Goal: Transaction & Acquisition: Purchase product/service

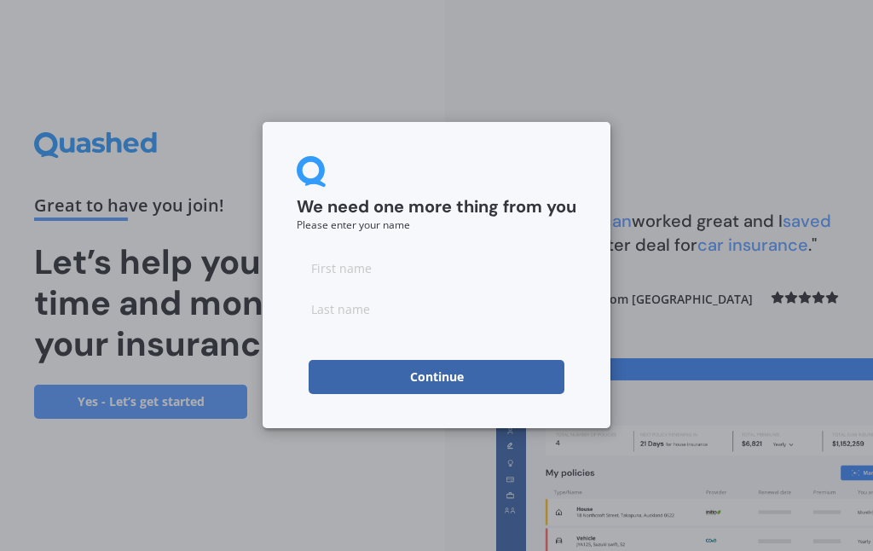
click at [367, 269] on input at bounding box center [437, 268] width 280 height 34
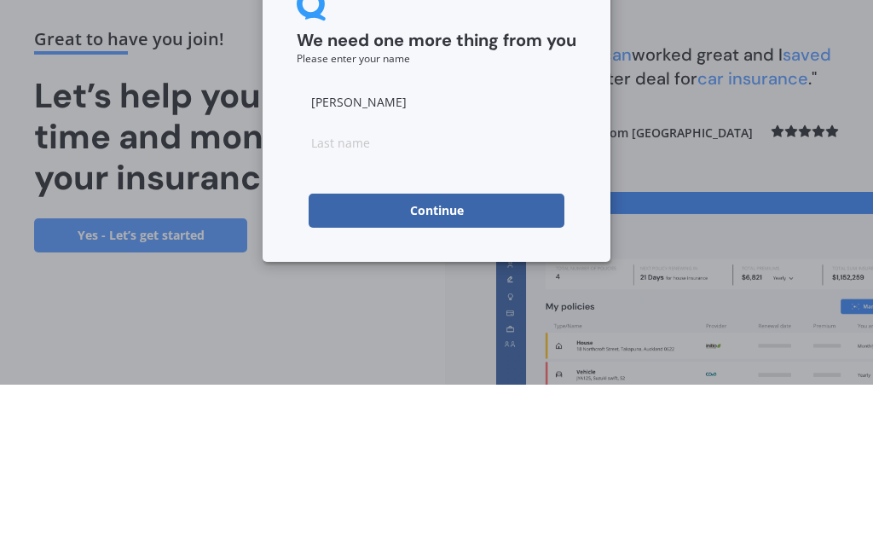
type input "[PERSON_NAME]"
click at [322, 292] on input at bounding box center [437, 309] width 280 height 34
type input "[PERSON_NAME]"
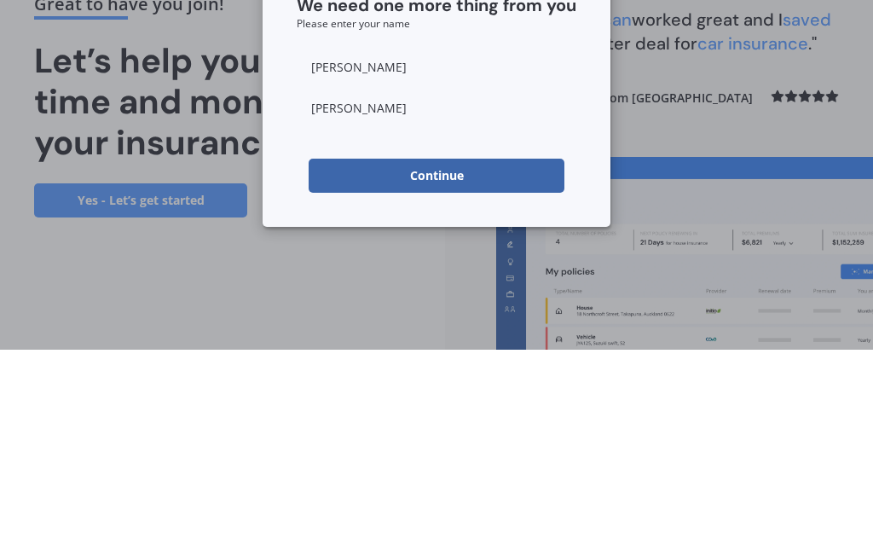
click at [445, 360] on button "Continue" at bounding box center [437, 377] width 256 height 34
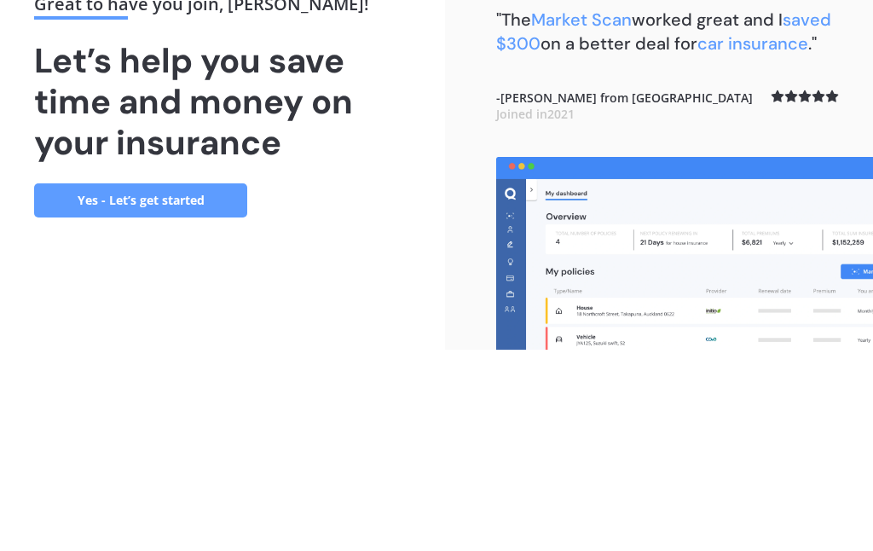
scroll to position [62, 0]
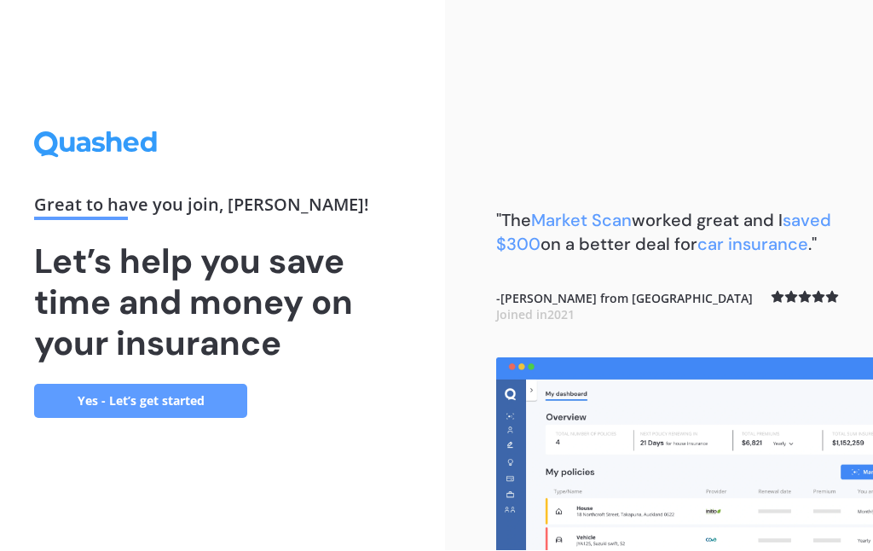
click at [95, 384] on link "Yes - Let’s get started" at bounding box center [140, 401] width 213 height 34
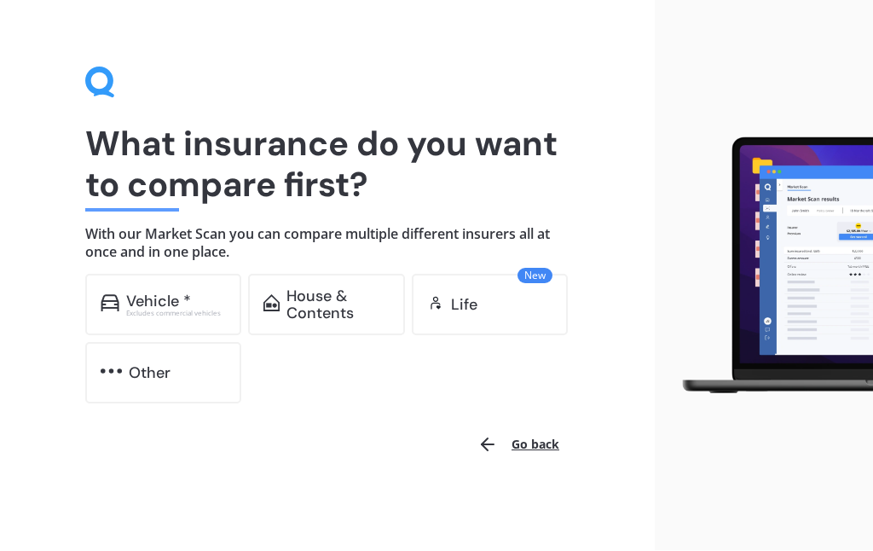
scroll to position [17, 0]
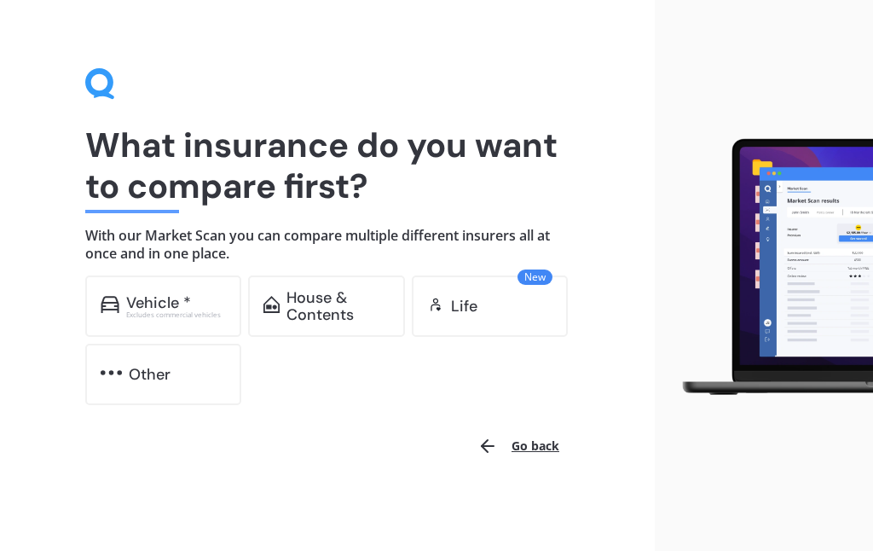
click at [301, 286] on div "House & Contents" at bounding box center [326, 305] width 156 height 61
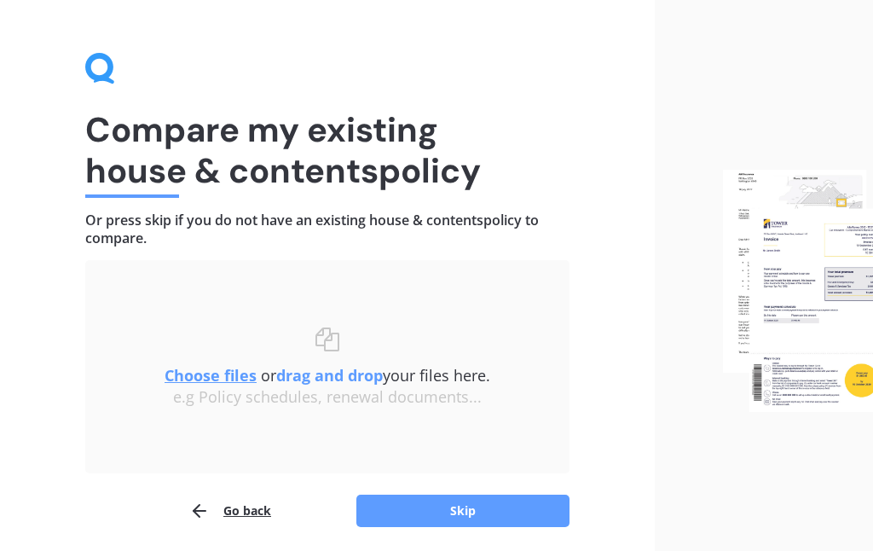
scroll to position [32, 0]
click at [470, 525] on button "Skip" at bounding box center [462, 511] width 213 height 32
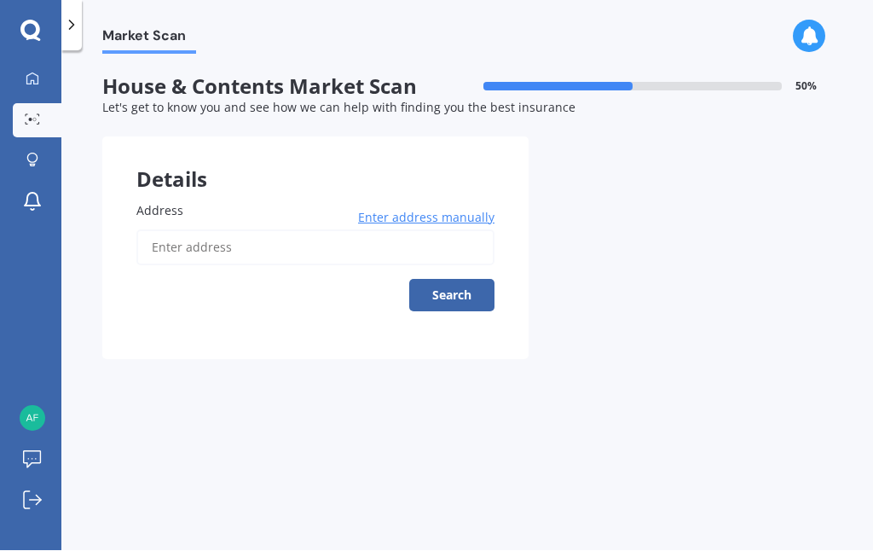
click at [159, 252] on input "Address" at bounding box center [315, 248] width 358 height 36
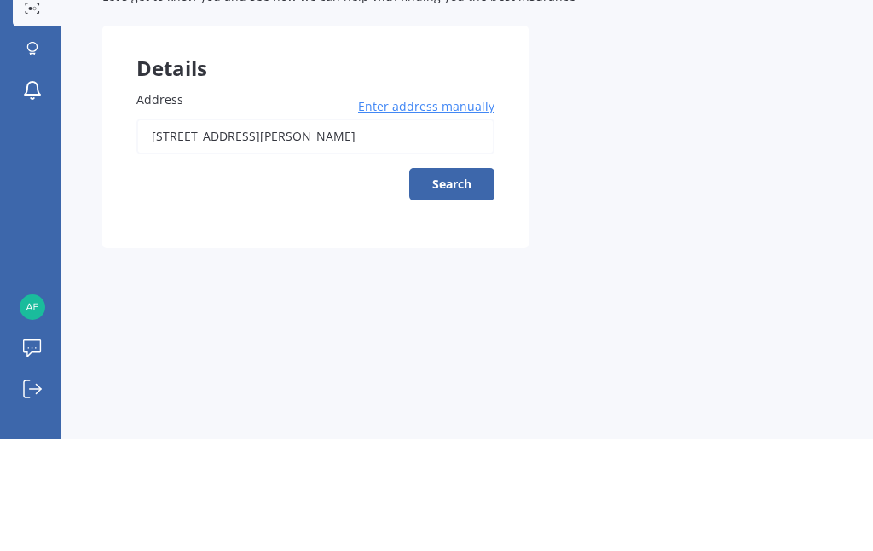
type input "[STREET_ADDRESS][PERSON_NAME][PERSON_NAME]"
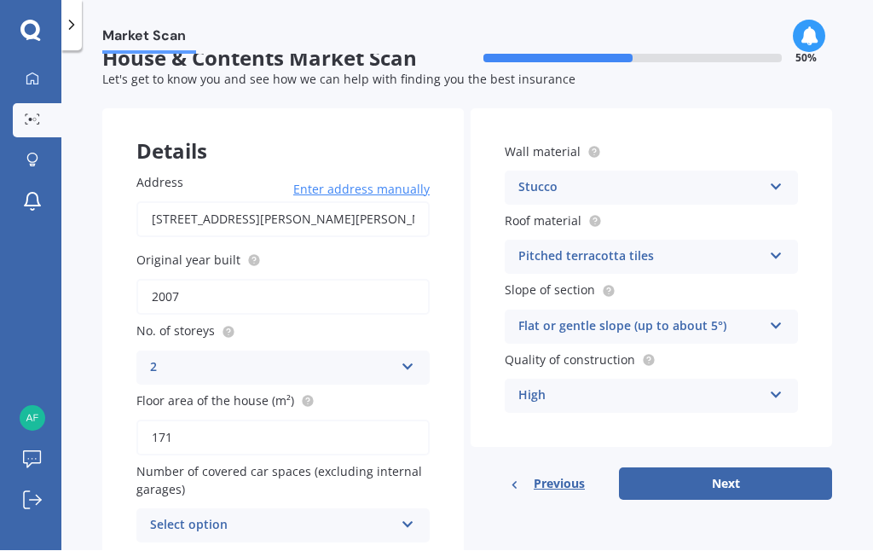
scroll to position [27, 0]
click at [731, 483] on button "Next" at bounding box center [725, 485] width 213 height 32
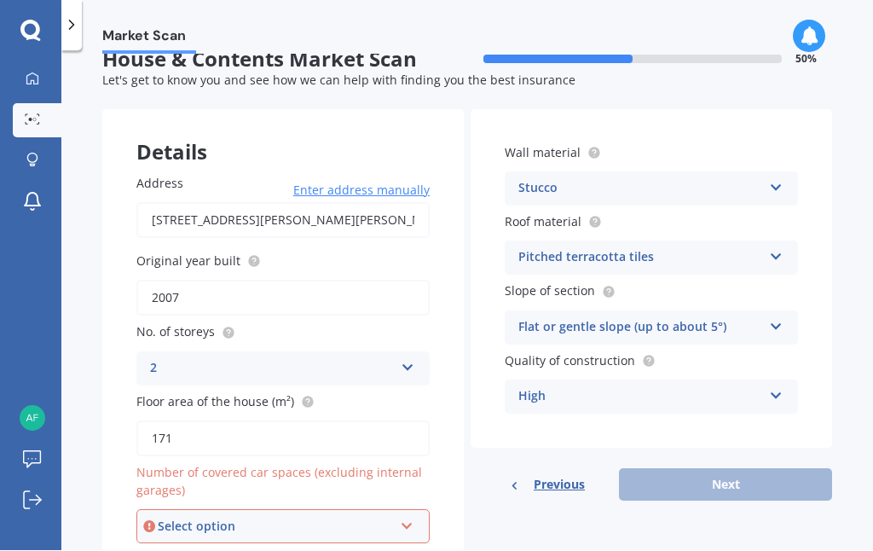
click at [407, 520] on icon at bounding box center [407, 523] width 14 height 12
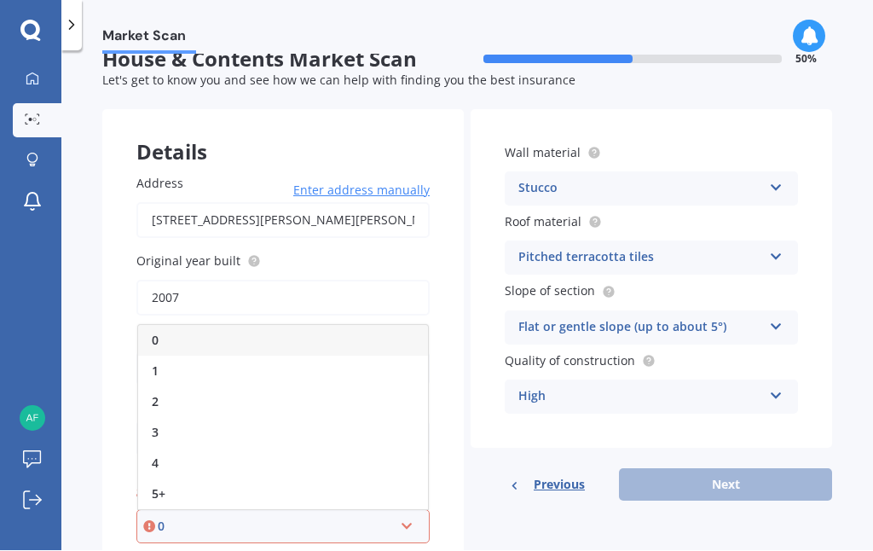
click at [521, 550] on div "Details Address [STREET_ADDRESS][PERSON_NAME][PERSON_NAME] Enter address manual…" at bounding box center [467, 344] width 730 height 469
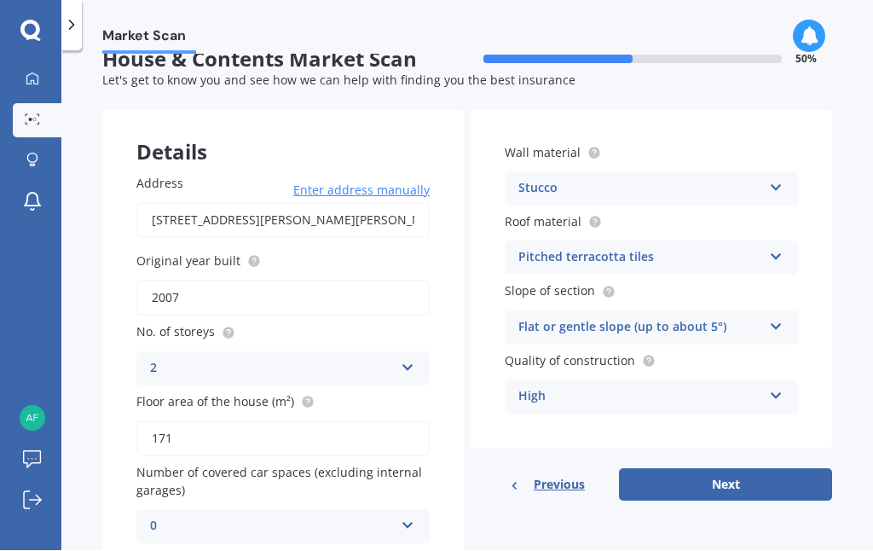
scroll to position [0, 0]
click at [396, 510] on div "0 0 1 2 3 4 5+" at bounding box center [282, 527] width 293 height 34
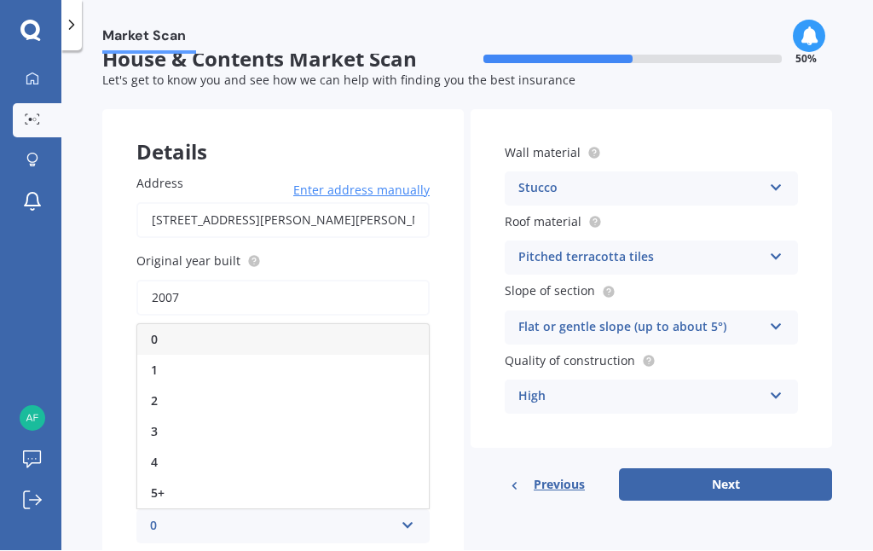
click at [147, 395] on div "2" at bounding box center [283, 401] width 292 height 31
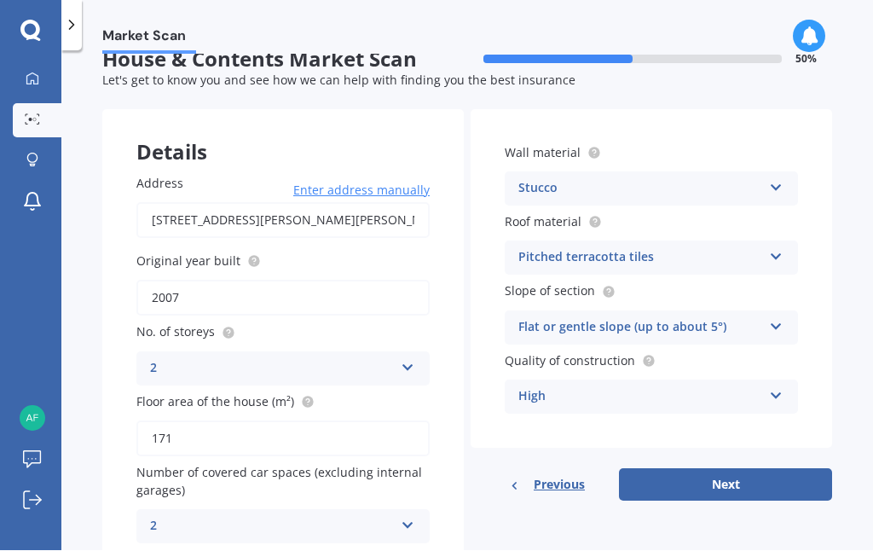
click at [745, 477] on button "Next" at bounding box center [725, 485] width 213 height 32
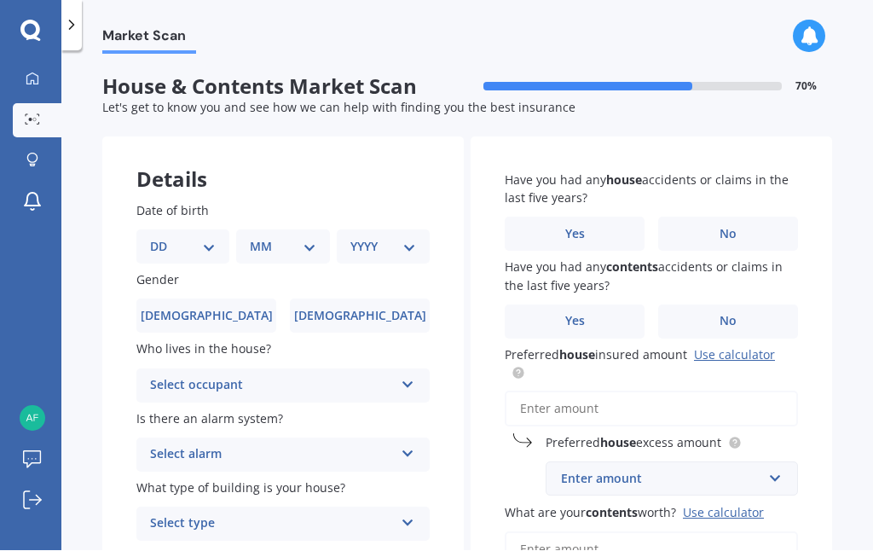
click at [198, 245] on select "DD 01 02 03 04 05 06 07 08 09 10 11 12 13 14 15 16 17 18 19 20 21 22 23 24 25 2…" at bounding box center [183, 247] width 66 height 19
select select "01"
click at [302, 247] on select "MM 01 02 03 04 05 06 07 08 09 10 11 12" at bounding box center [286, 247] width 59 height 19
select select "04"
click at [397, 250] on select "YYYY 2009 2008 2007 2006 2005 2004 2003 2002 2001 2000 1999 1998 1997 1996 1995…" at bounding box center [379, 247] width 59 height 19
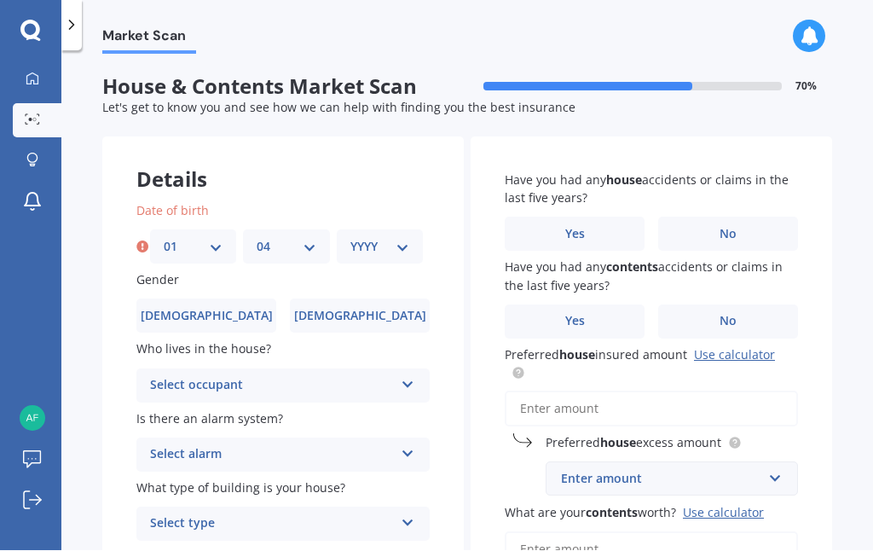
select select "1961"
click at [373, 309] on span "[DEMOGRAPHIC_DATA]" at bounding box center [360, 316] width 132 height 14
click at [0, 0] on input "[DEMOGRAPHIC_DATA]" at bounding box center [0, 0] width 0 height 0
click at [411, 380] on icon at bounding box center [408, 382] width 14 height 12
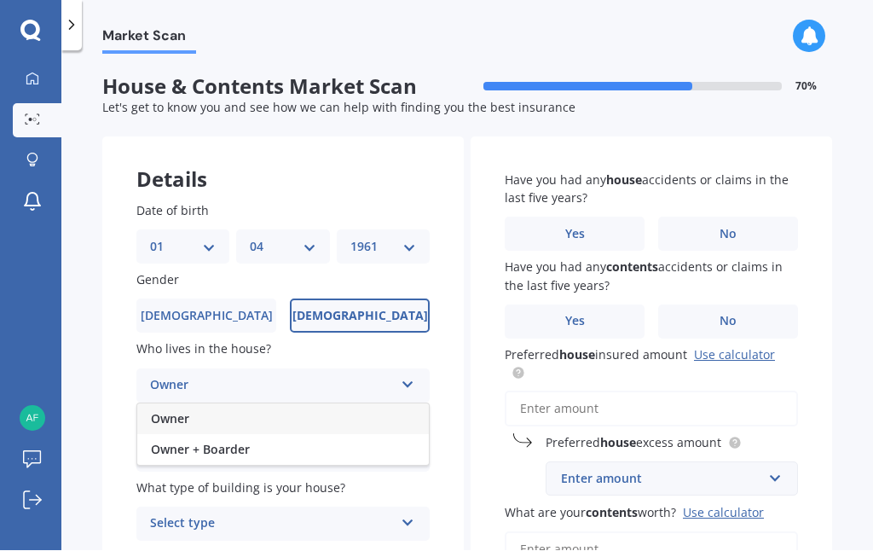
click at [402, 418] on div "Owner" at bounding box center [283, 419] width 292 height 31
click at [411, 451] on icon at bounding box center [408, 451] width 14 height 12
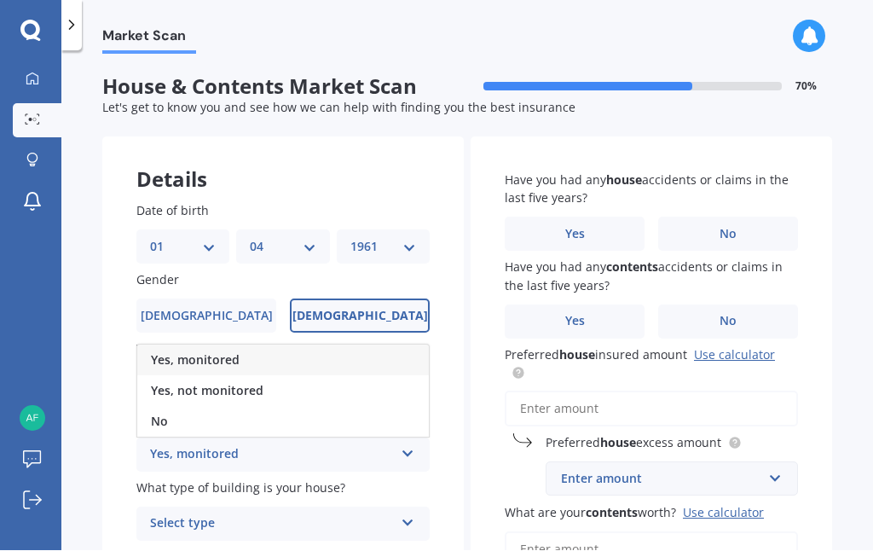
click at [378, 394] on div "Yes, not monitored" at bounding box center [283, 391] width 292 height 31
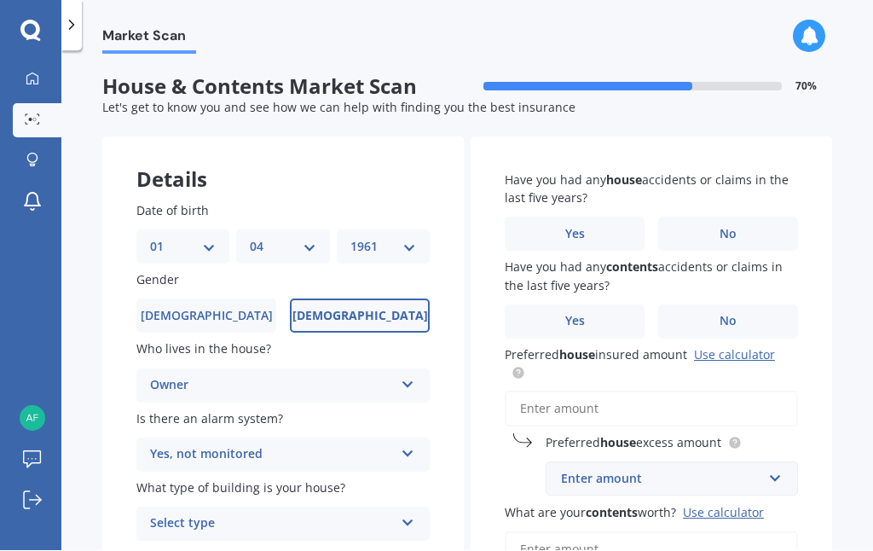
click at [409, 514] on icon at bounding box center [408, 520] width 14 height 12
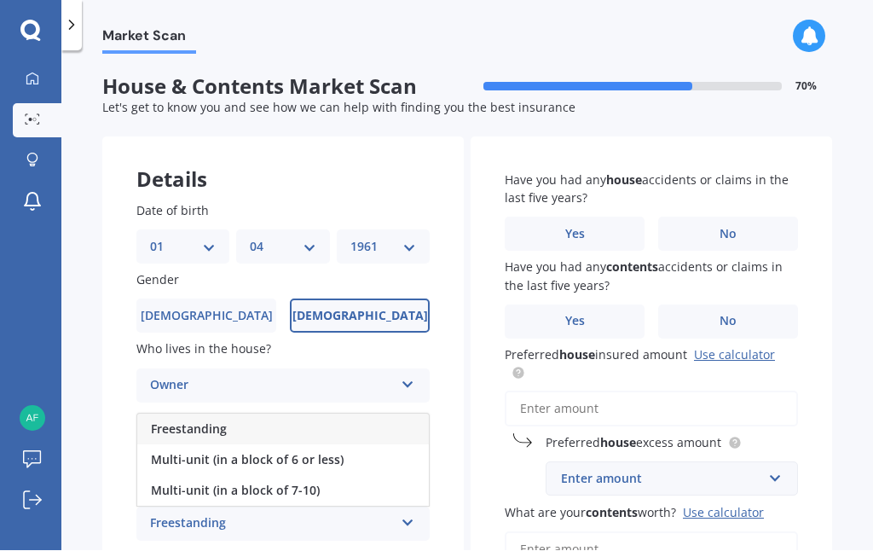
click at [397, 421] on div "Freestanding" at bounding box center [283, 429] width 292 height 31
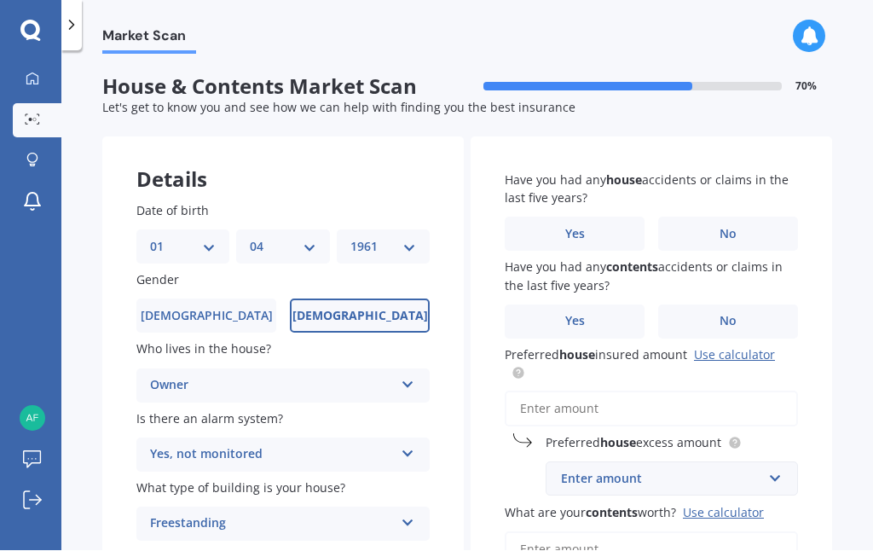
click at [725, 235] on span "No" at bounding box center [727, 235] width 17 height 14
click at [0, 0] on input "No" at bounding box center [0, 0] width 0 height 0
click at [599, 317] on label "Yes" at bounding box center [575, 322] width 140 height 34
click at [0, 0] on input "Yes" at bounding box center [0, 0] width 0 height 0
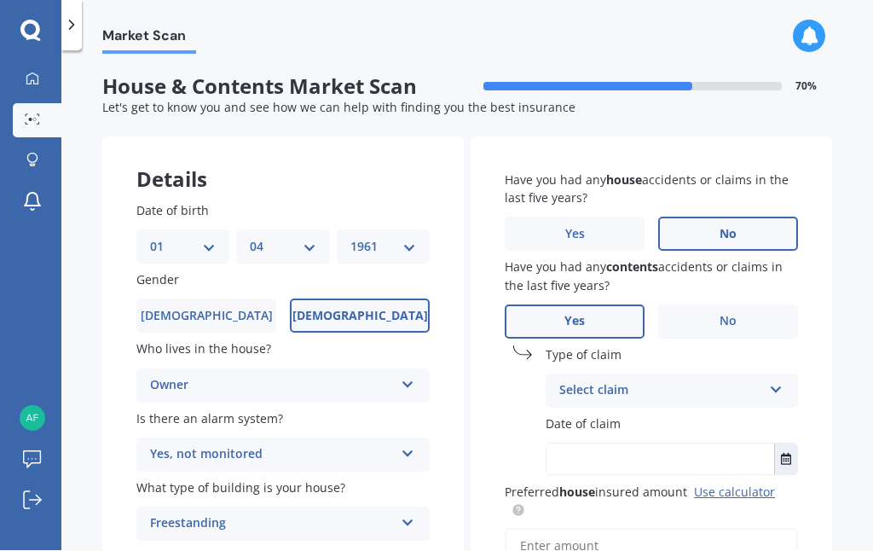
click at [772, 384] on icon at bounding box center [776, 387] width 14 height 12
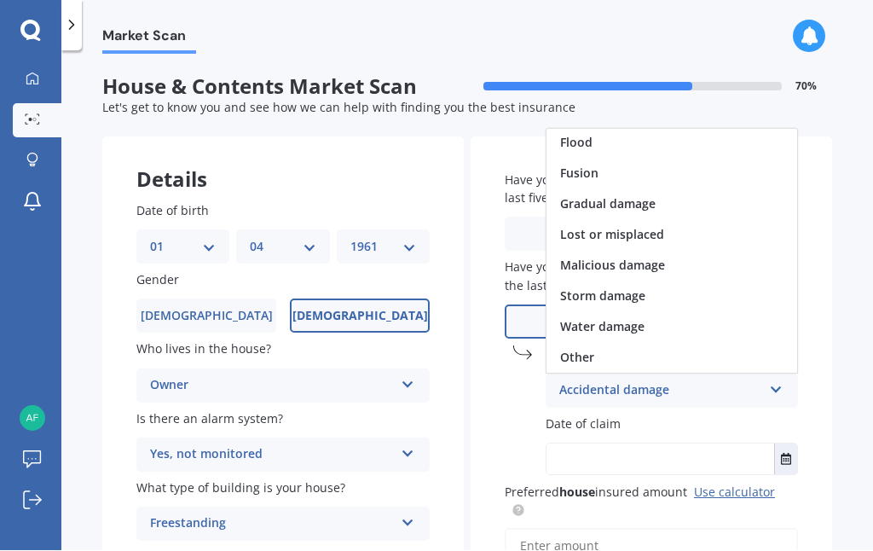
scroll to position [124, 0]
click at [643, 228] on span "Lost or misplaced" at bounding box center [612, 235] width 104 height 16
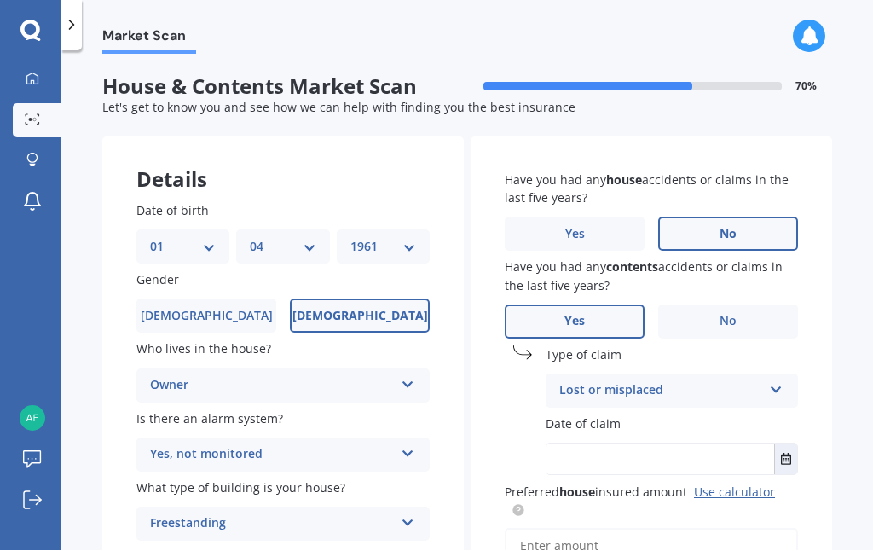
click at [781, 453] on icon "Select date" at bounding box center [786, 459] width 10 height 12
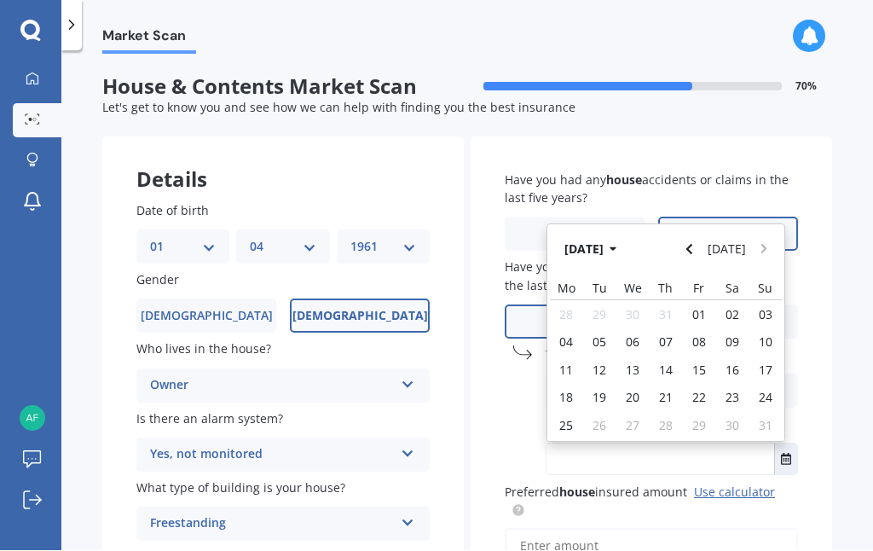
click at [693, 247] on button "Navigate back" at bounding box center [690, 249] width 22 height 31
click at [700, 243] on button "Navigate back" at bounding box center [690, 249] width 22 height 31
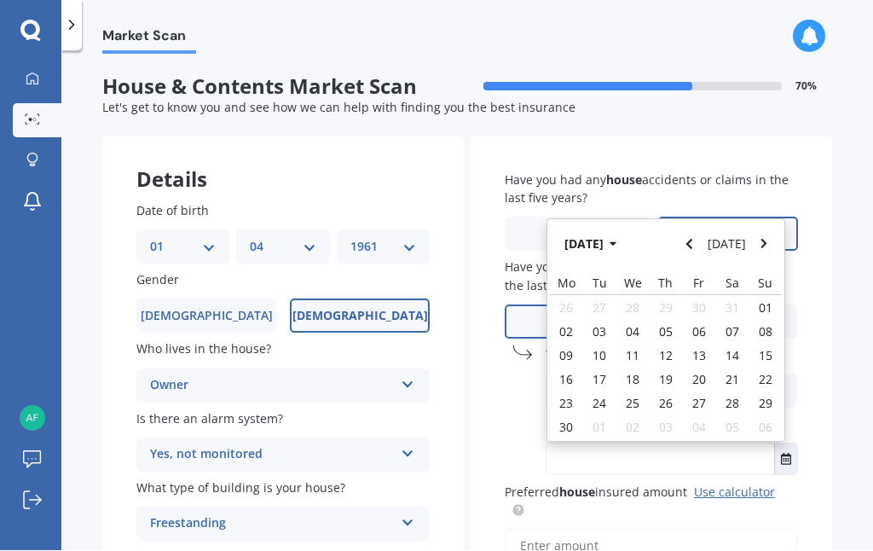
click at [700, 236] on button "Navigate back" at bounding box center [690, 244] width 22 height 31
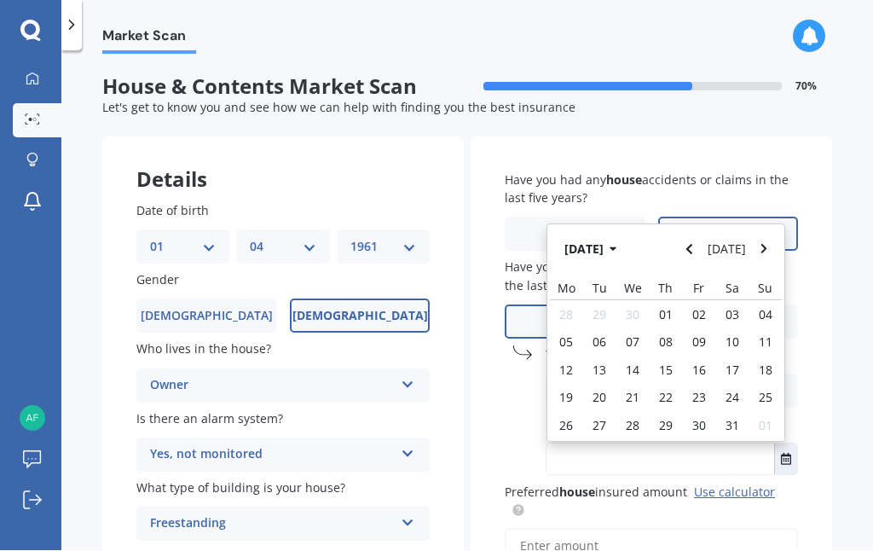
click at [693, 244] on icon "Navigate back" at bounding box center [689, 250] width 8 height 12
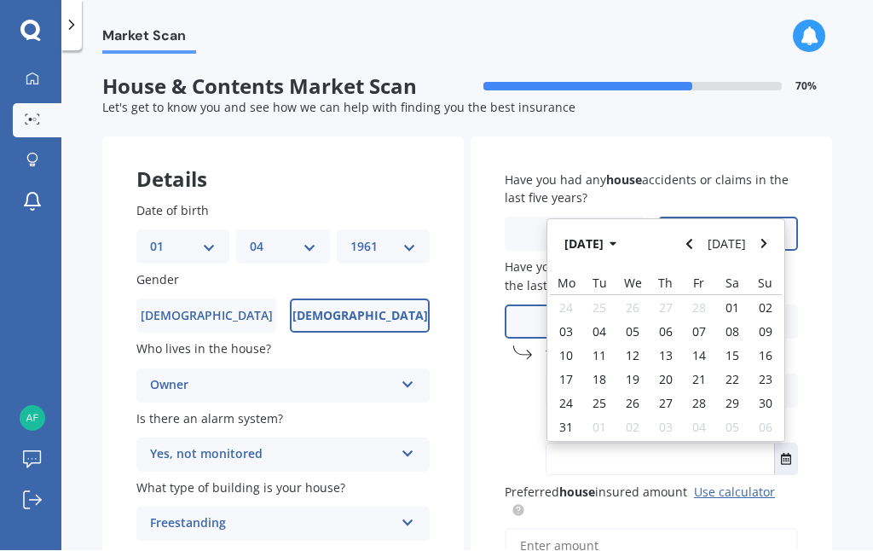
click at [628, 349] on span "12" at bounding box center [633, 356] width 14 height 16
type input "[DATE]"
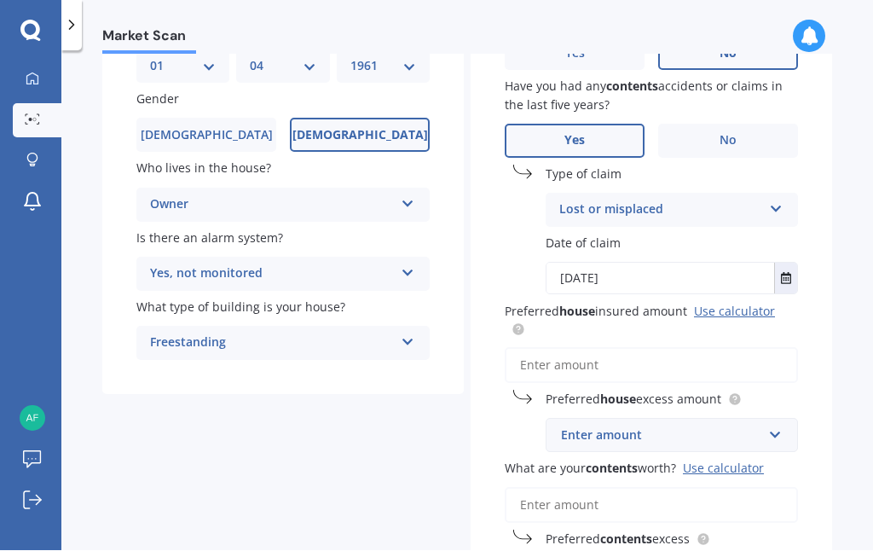
scroll to position [188, 0]
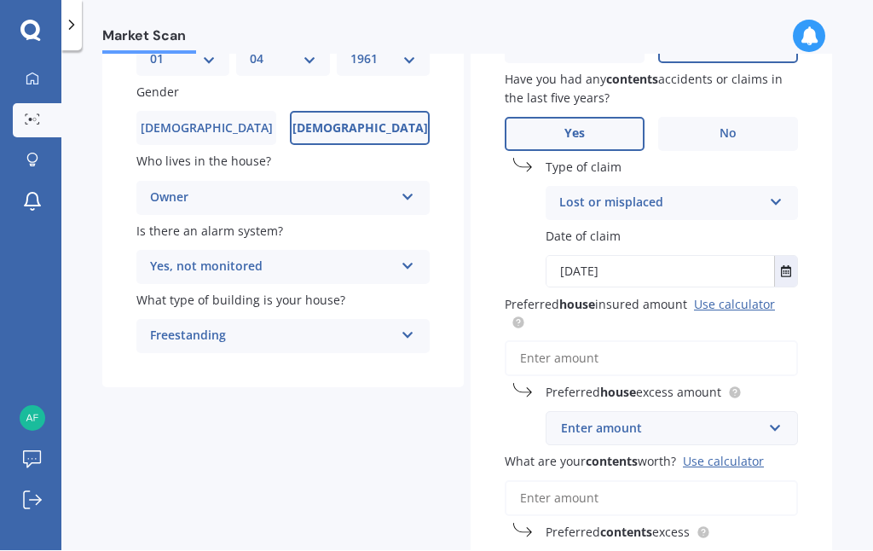
click at [739, 297] on link "Use calculator" at bounding box center [734, 305] width 81 height 16
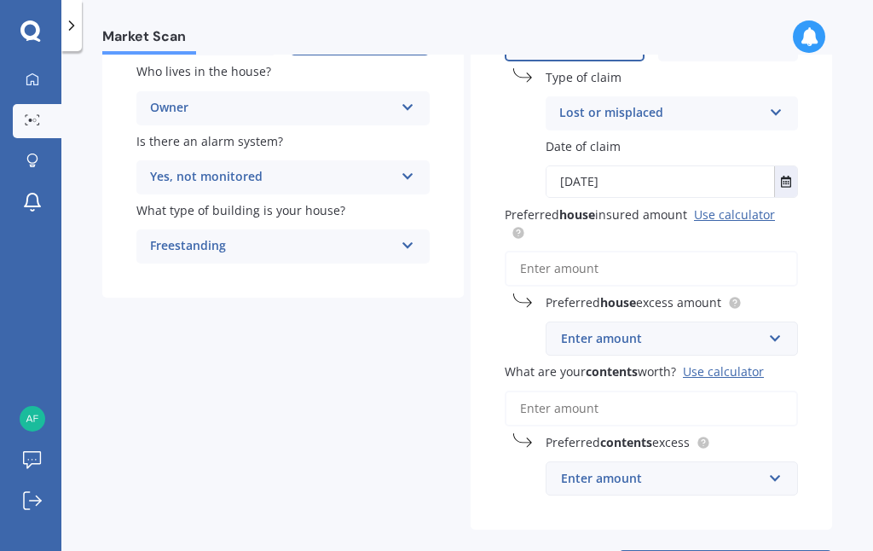
scroll to position [277, 0]
click at [615, 400] on input "What are your contents worth? Use calculator" at bounding box center [651, 409] width 293 height 36
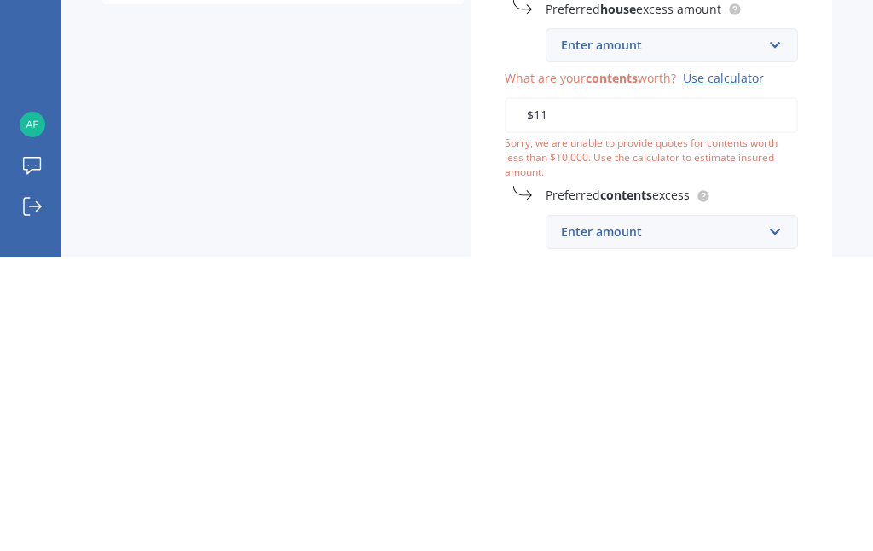
type input "$1"
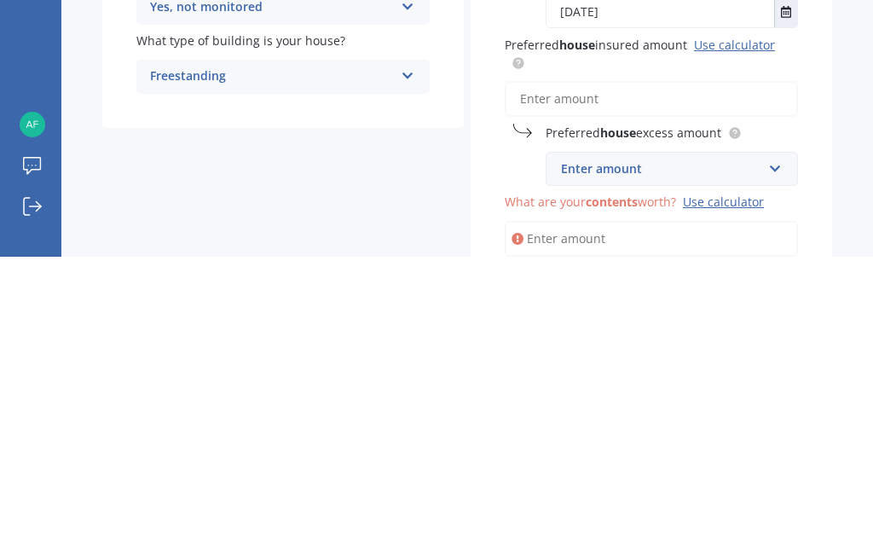
scroll to position [158, 0]
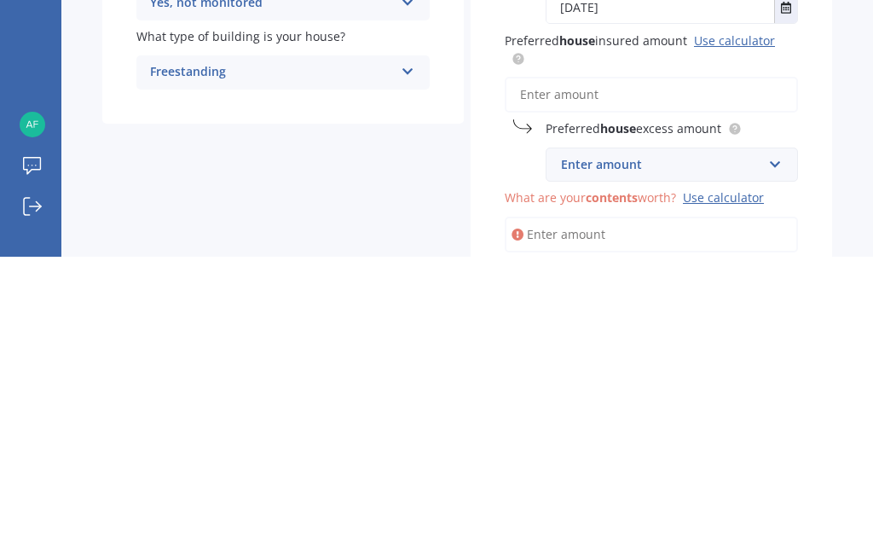
click at [535, 371] on input "Preferred house insured amount Use calculator" at bounding box center [651, 389] width 293 height 36
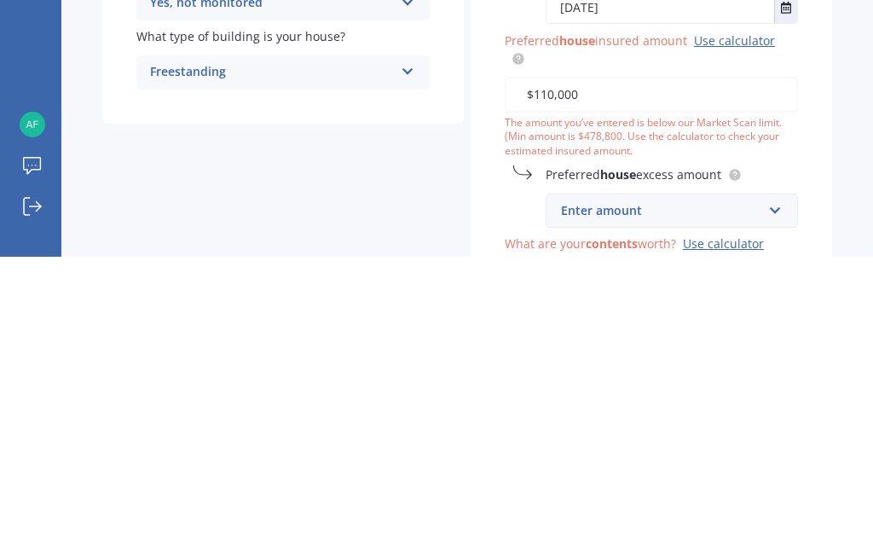
type input "$1,100,000"
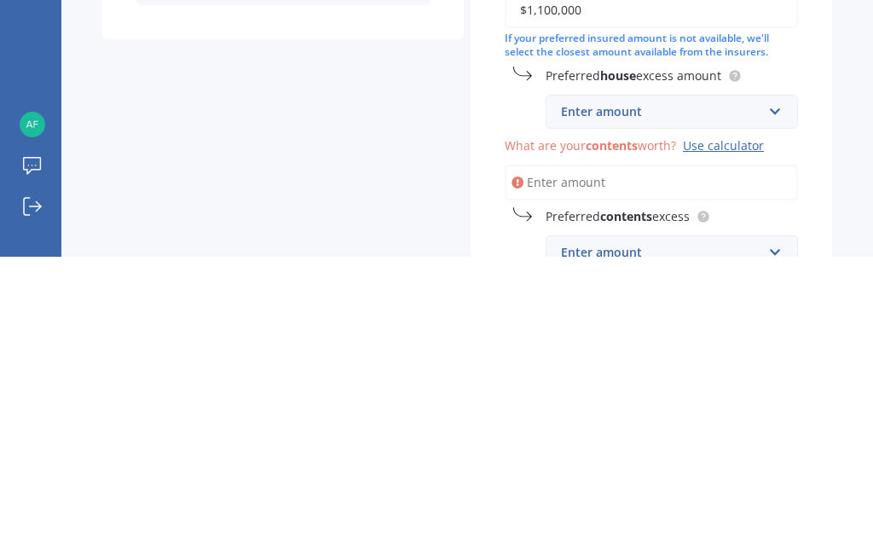
scroll to position [242, 0]
click at [770, 390] on input "text" at bounding box center [665, 406] width 237 height 32
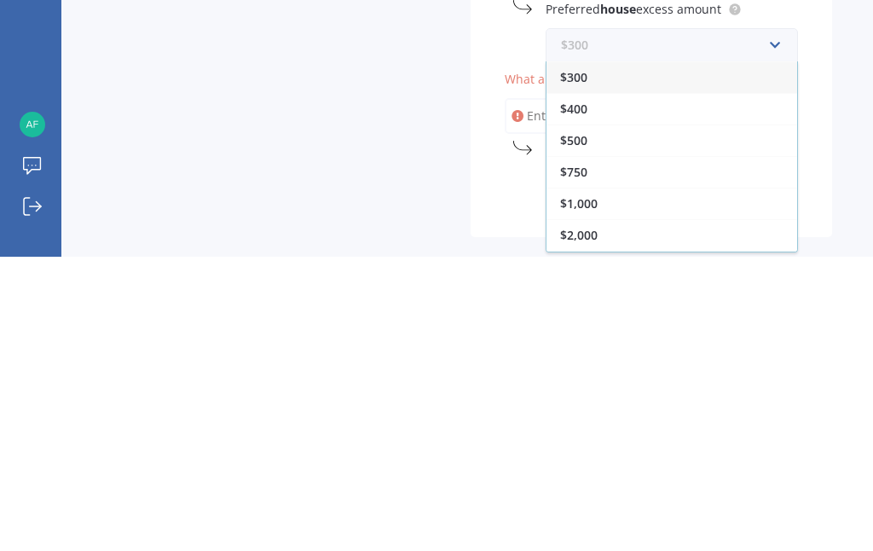
scroll to position [308, 0]
click at [577, 490] on span "$1,000" at bounding box center [579, 498] width 38 height 16
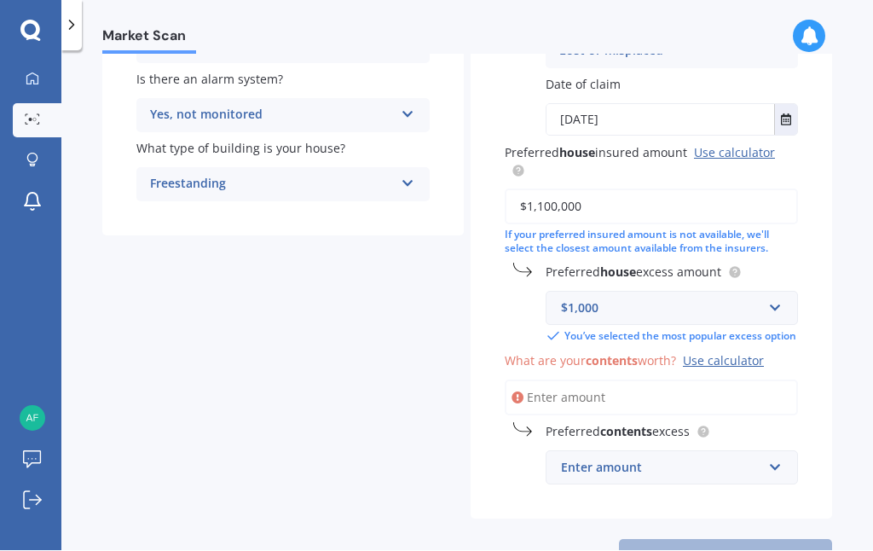
scroll to position [338, 0]
click at [731, 354] on div "Use calculator" at bounding box center [723, 362] width 81 height 16
click at [731, 381] on input "What are your contents worth? Use calculator" at bounding box center [651, 399] width 293 height 36
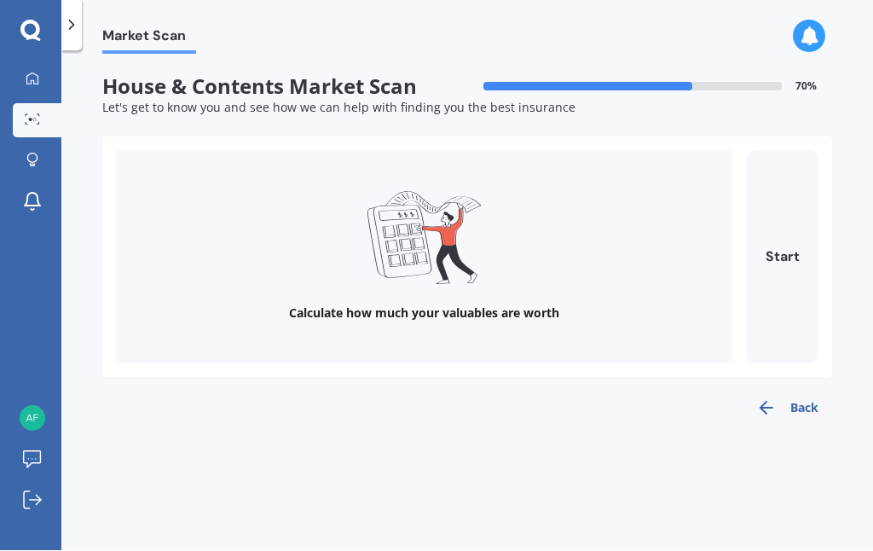
scroll to position [0, 0]
click at [783, 193] on button "Start" at bounding box center [782, 257] width 72 height 213
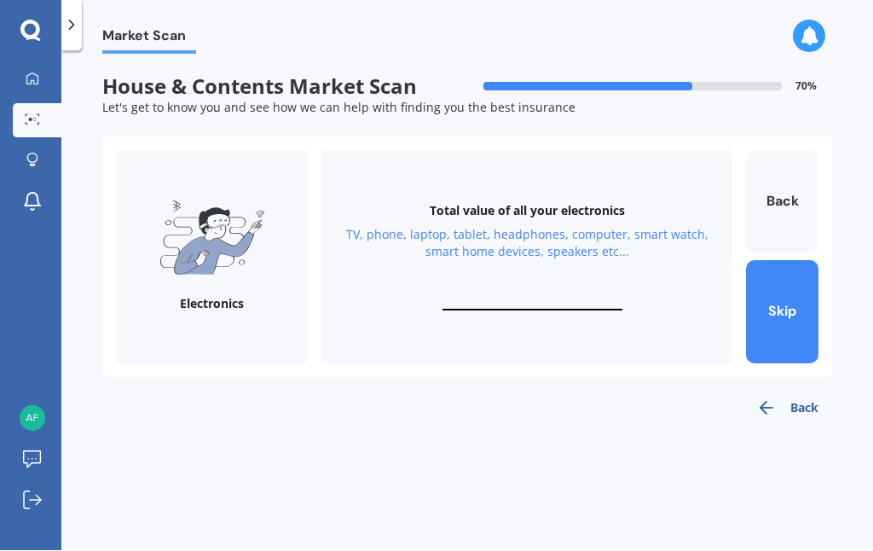
click at [482, 295] on input "text" at bounding box center [532, 303] width 180 height 16
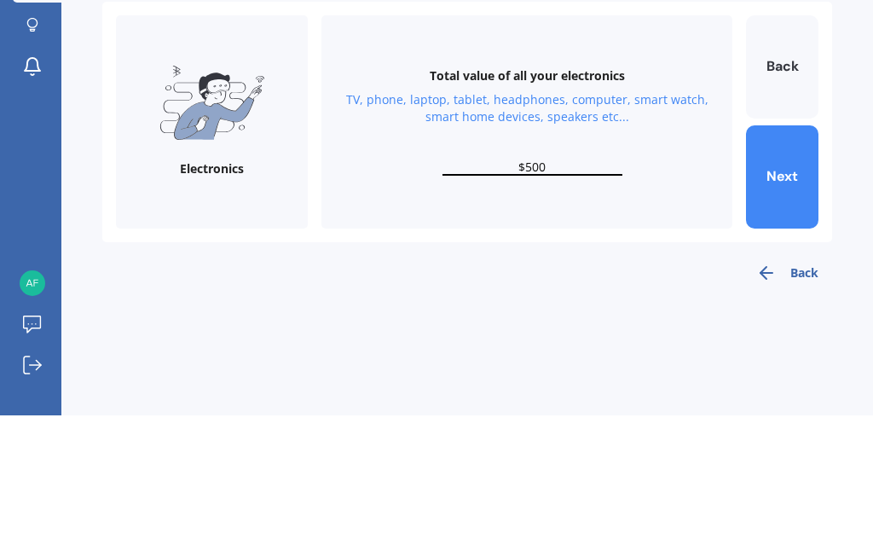
type input "$5,000"
click at [794, 261] on button "Next" at bounding box center [782, 312] width 72 height 103
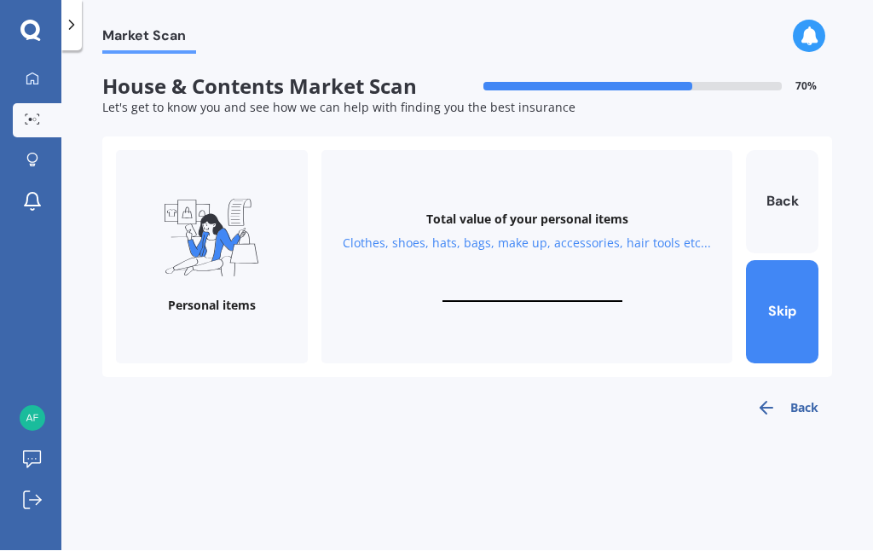
click at [786, 261] on button "Skip" at bounding box center [782, 312] width 72 height 103
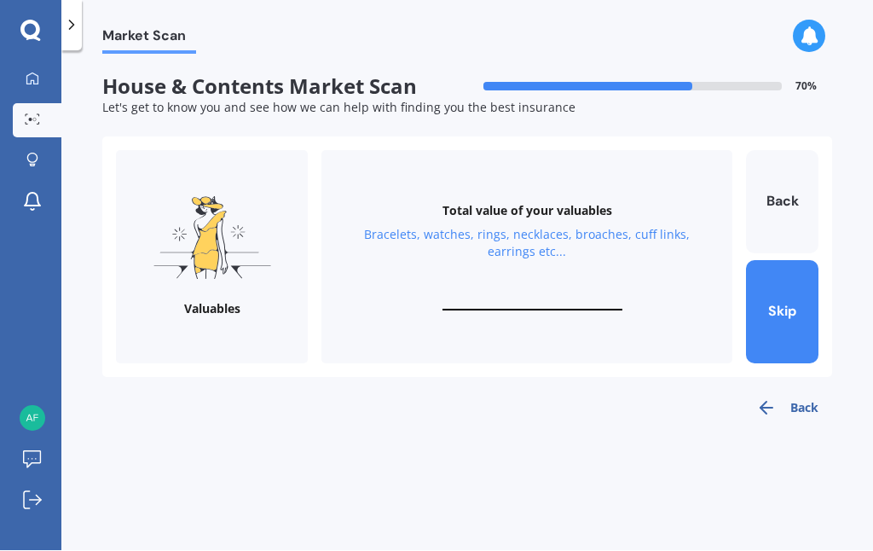
click at [794, 261] on button "Skip" at bounding box center [782, 312] width 72 height 103
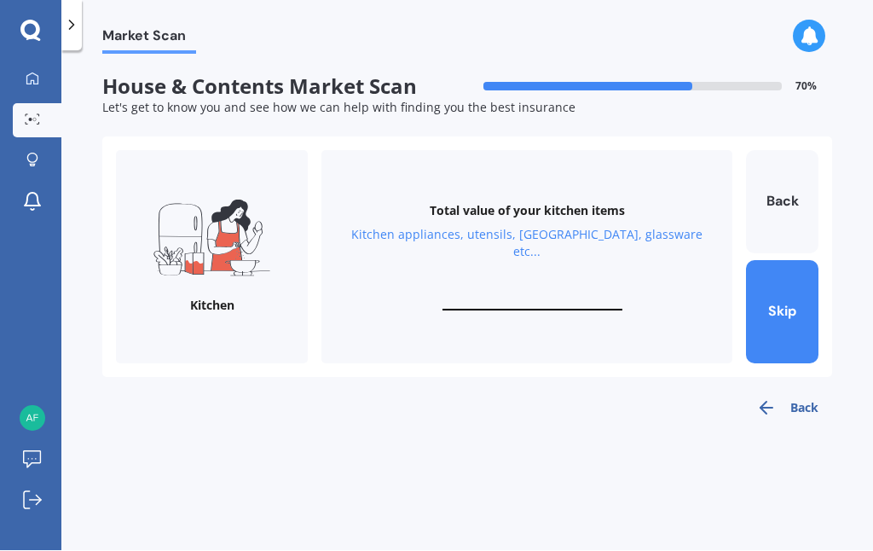
click at [792, 261] on button "Skip" at bounding box center [782, 312] width 72 height 103
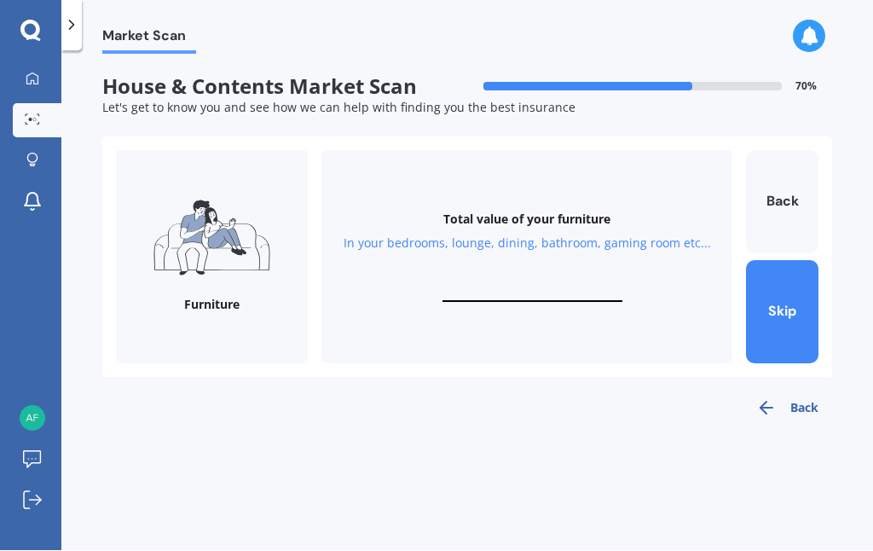
click at [782, 261] on button "Skip" at bounding box center [782, 312] width 72 height 103
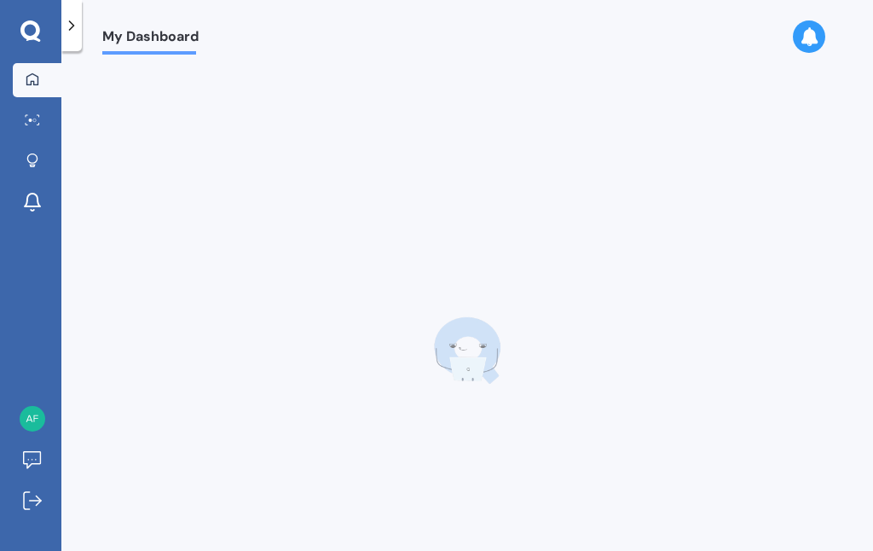
scroll to position [62, 0]
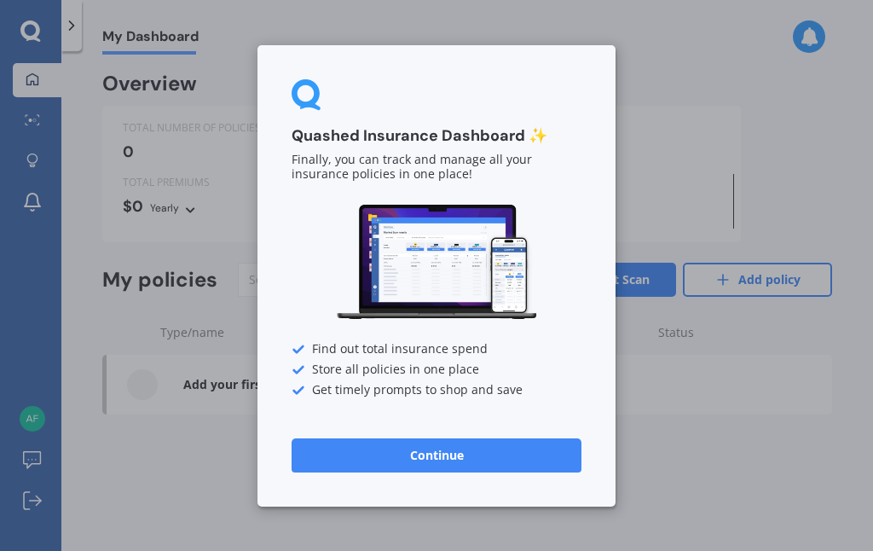
click at [552, 461] on button "Continue" at bounding box center [437, 454] width 290 height 34
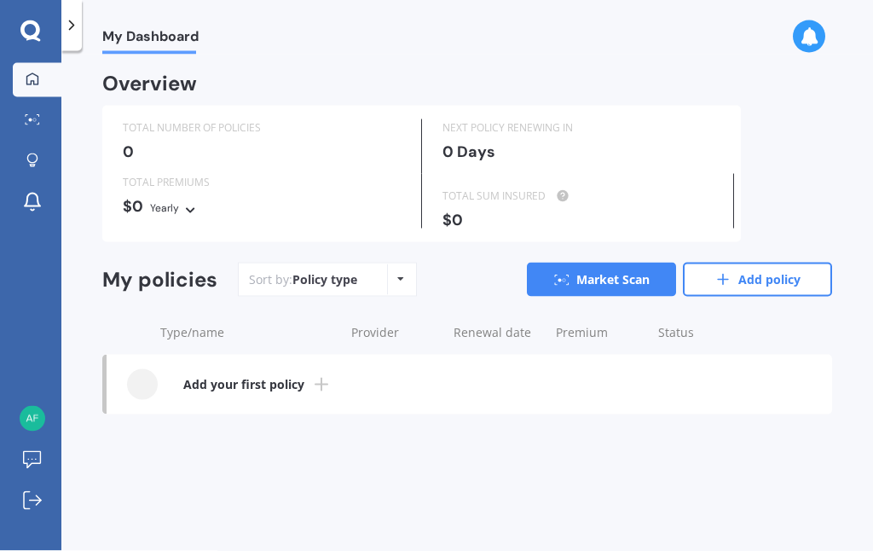
scroll to position [0, 0]
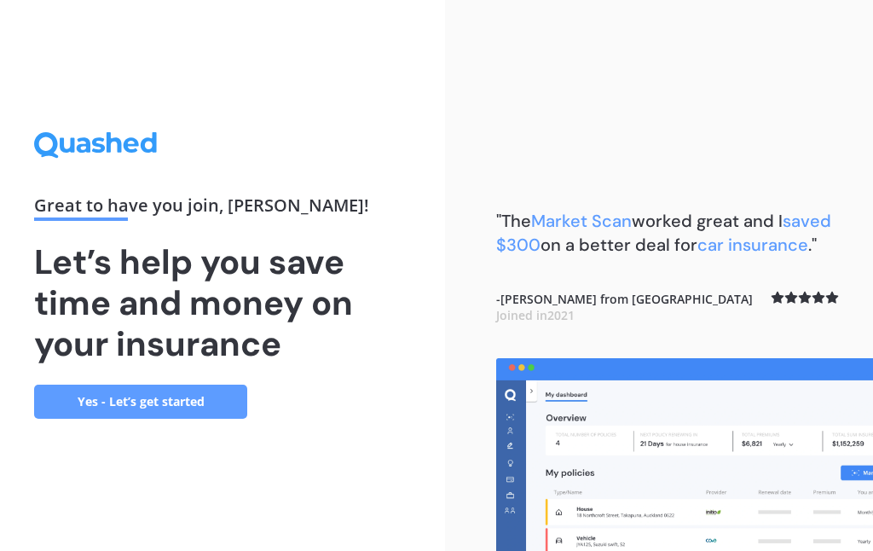
click at [206, 419] on link "Yes - Let’s get started" at bounding box center [140, 401] width 213 height 34
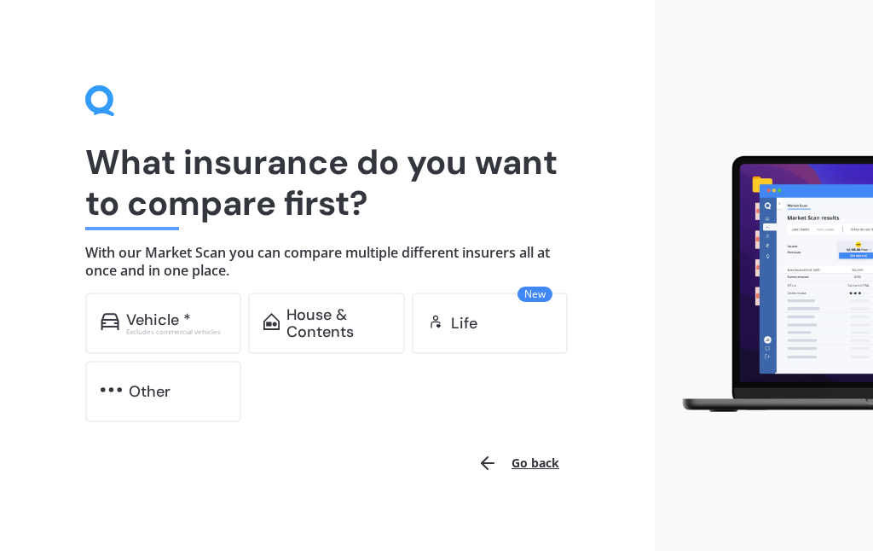
click at [329, 332] on div "House & Contents" at bounding box center [337, 323] width 103 height 34
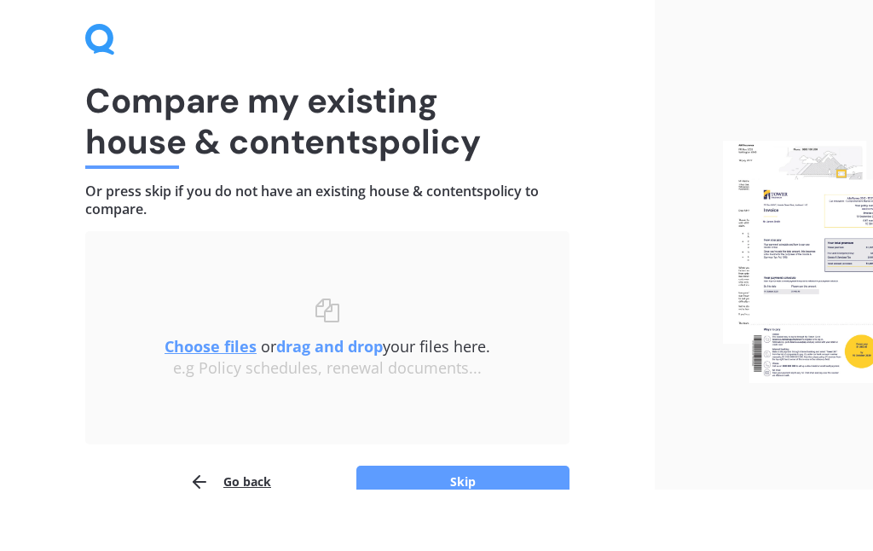
scroll to position [32, 0]
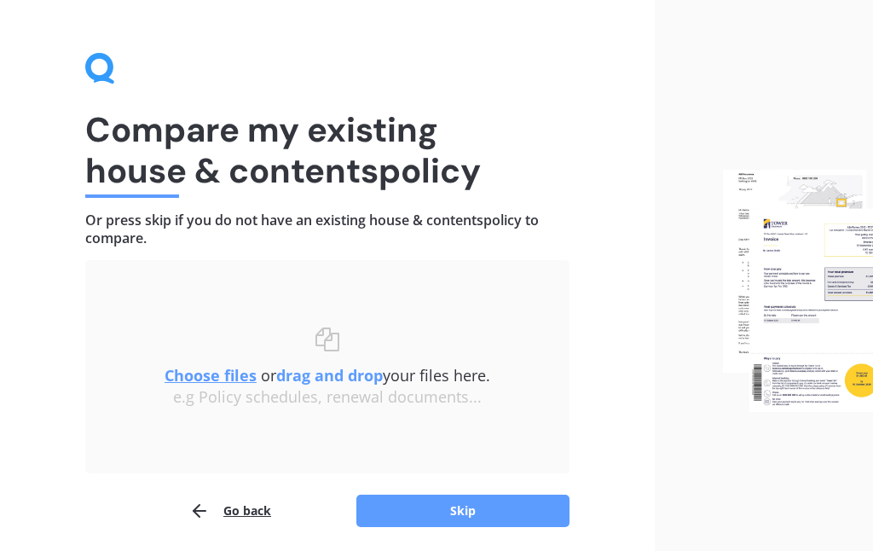
click at [485, 517] on button "Skip" at bounding box center [462, 511] width 213 height 32
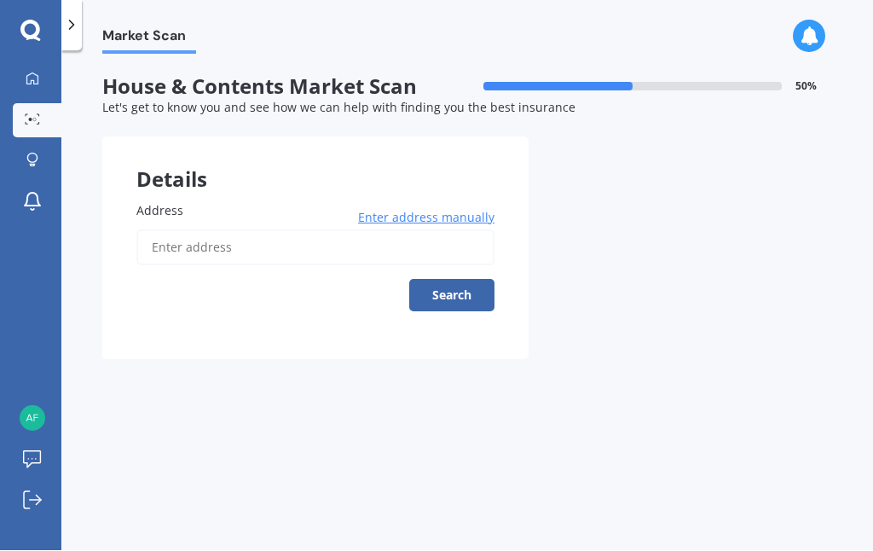
click at [333, 235] on input "Address" at bounding box center [315, 248] width 358 height 36
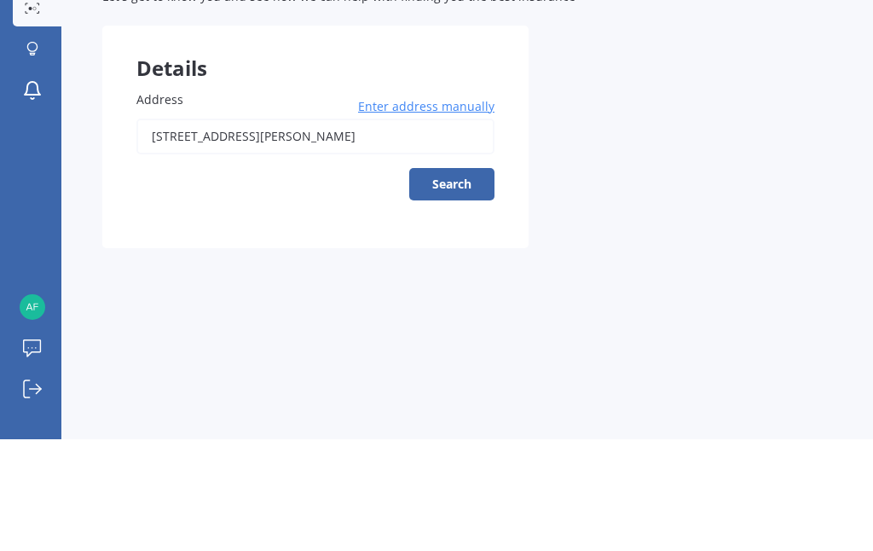
type input "[STREET_ADDRESS][PERSON_NAME][PERSON_NAME]"
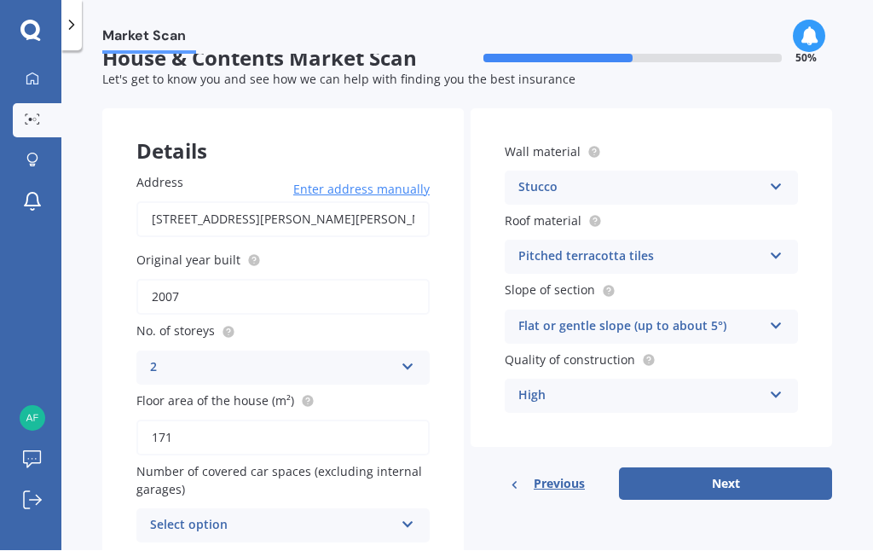
scroll to position [27, 0]
click at [409, 517] on icon at bounding box center [408, 523] width 14 height 12
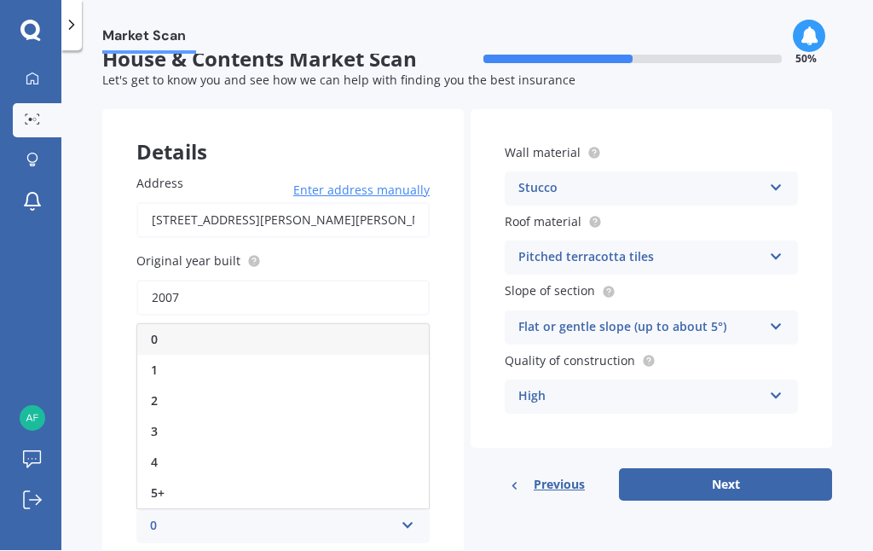
click at [167, 390] on div "2" at bounding box center [283, 401] width 292 height 31
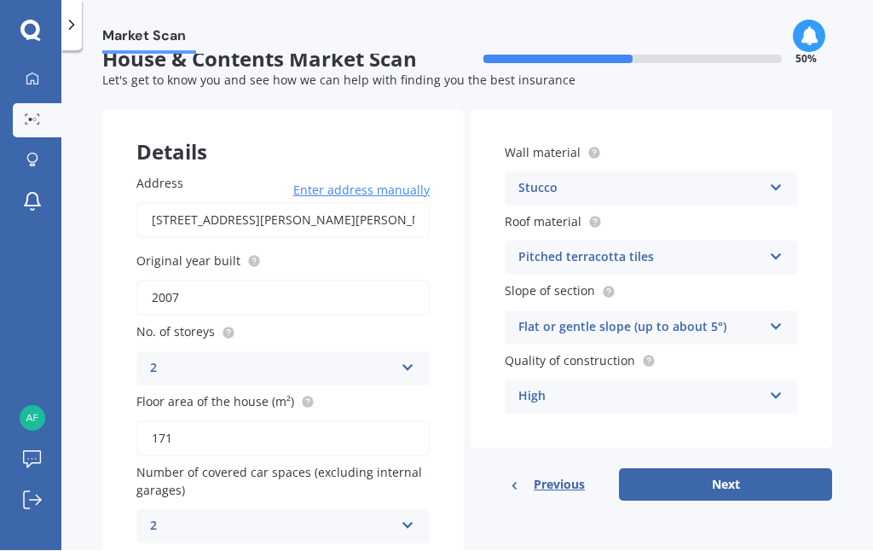
click at [752, 480] on button "Next" at bounding box center [725, 485] width 213 height 32
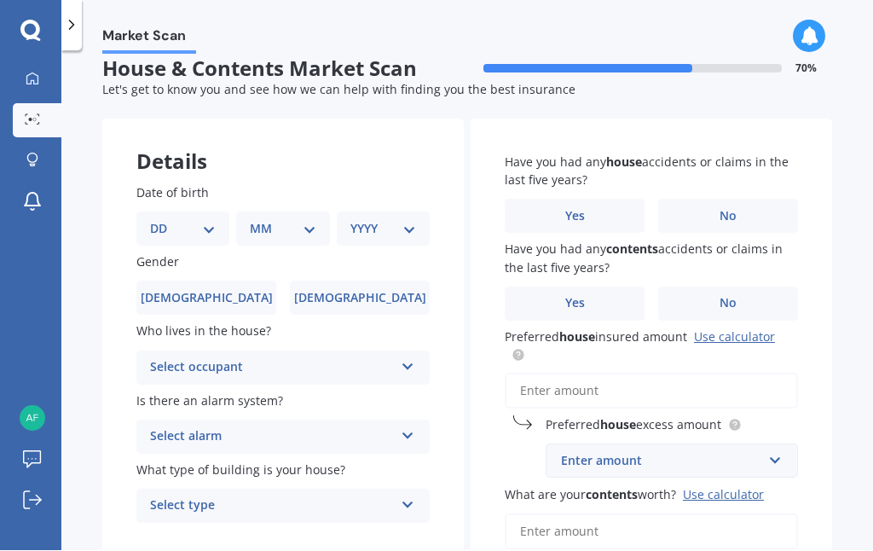
scroll to position [0, 0]
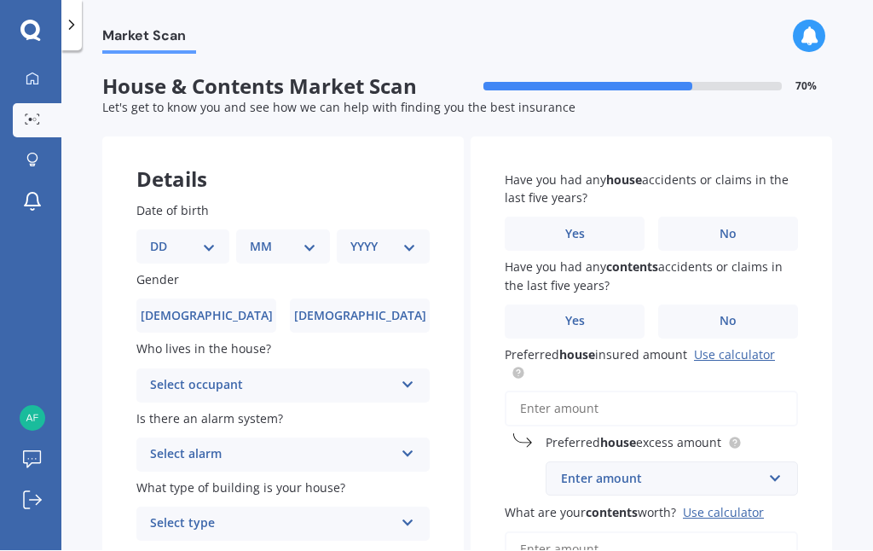
click at [200, 243] on select "DD 01 02 03 04 05 06 07 08 09 10 11 12 13 14 15 16 17 18 19 20 21 22 23 24 25 2…" at bounding box center [183, 247] width 66 height 19
select select "01"
click at [306, 250] on select "MM 01 02 03 04 05 06 07 08 09 10 11 12" at bounding box center [286, 247] width 59 height 19
select select "04"
click at [407, 251] on select "YYYY 2009 2008 2007 2006 2005 2004 2003 2002 2001 2000 1999 1998 1997 1996 1995…" at bounding box center [379, 247] width 59 height 19
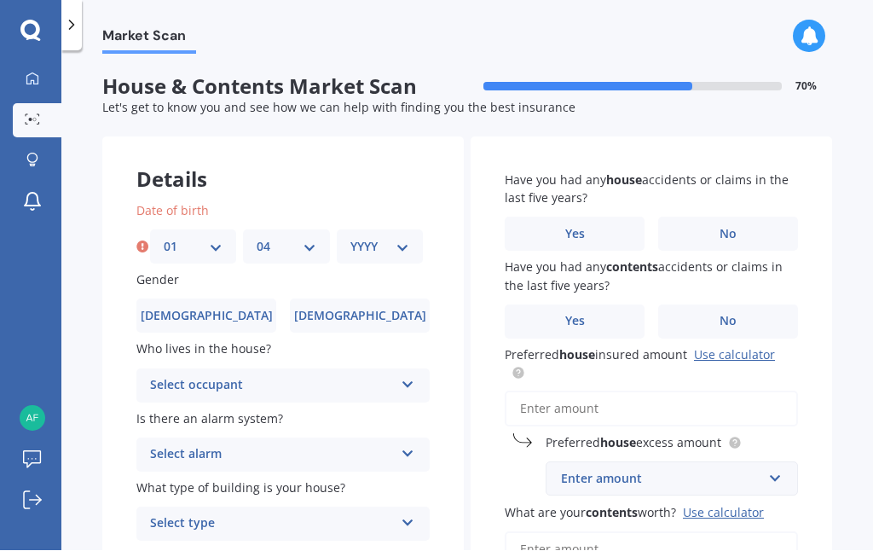
select select "1961"
click at [355, 316] on span "[DEMOGRAPHIC_DATA]" at bounding box center [360, 316] width 132 height 14
click at [0, 0] on input "[DEMOGRAPHIC_DATA]" at bounding box center [0, 0] width 0 height 0
click at [410, 380] on icon at bounding box center [408, 382] width 14 height 12
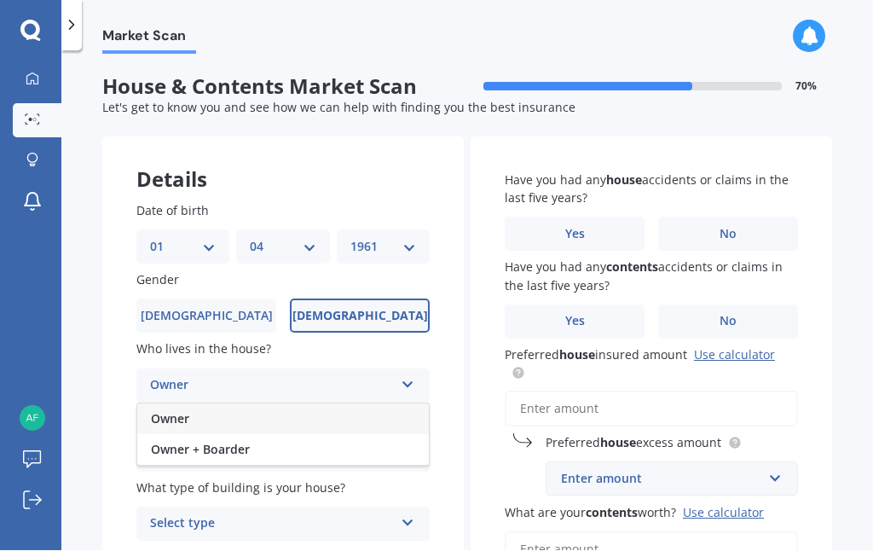
click at [398, 419] on div "Owner" at bounding box center [283, 419] width 292 height 31
click at [409, 448] on icon at bounding box center [408, 451] width 14 height 12
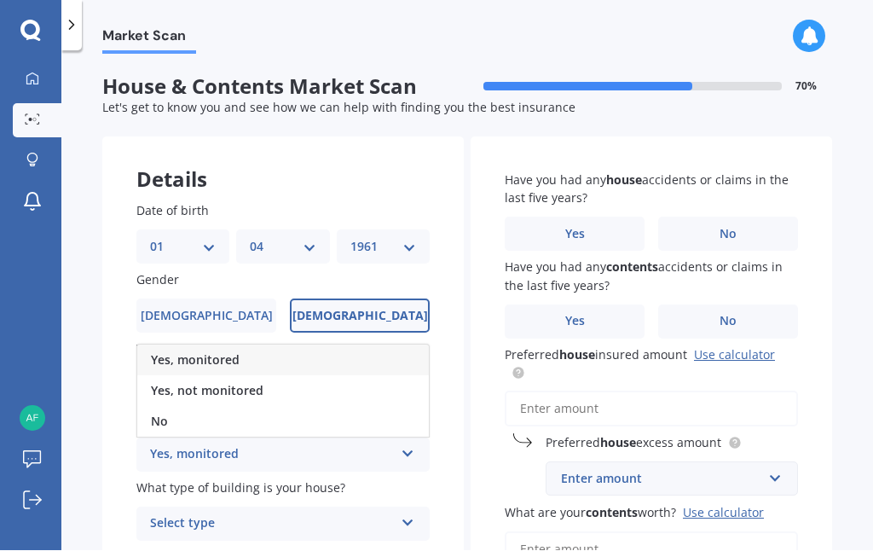
click at [383, 357] on div "Yes, monitored" at bounding box center [283, 360] width 292 height 31
click at [403, 386] on div "Owner Owner Owner + Boarder" at bounding box center [282, 386] width 293 height 34
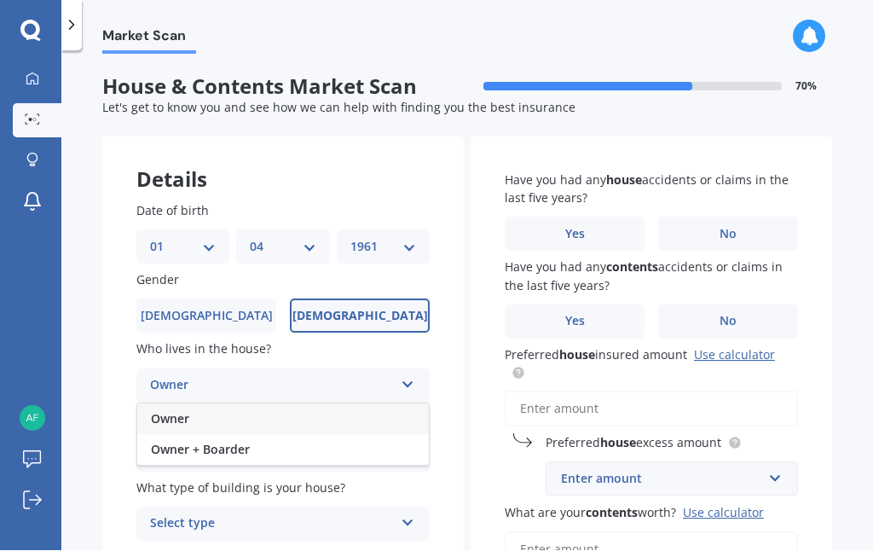
click at [419, 451] on div "Owner + Boarder" at bounding box center [283, 450] width 292 height 31
click at [413, 378] on icon at bounding box center [408, 382] width 14 height 12
click at [401, 419] on div "Owner" at bounding box center [283, 419] width 292 height 31
click at [407, 457] on div "Yes, monitored Yes, monitored Yes, not monitored No" at bounding box center [282, 455] width 293 height 34
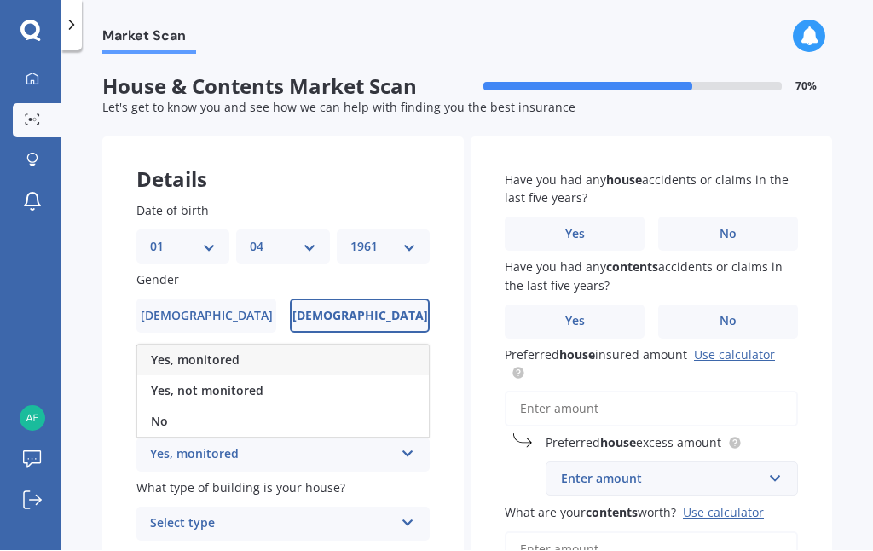
click at [341, 407] on div "No" at bounding box center [283, 422] width 292 height 31
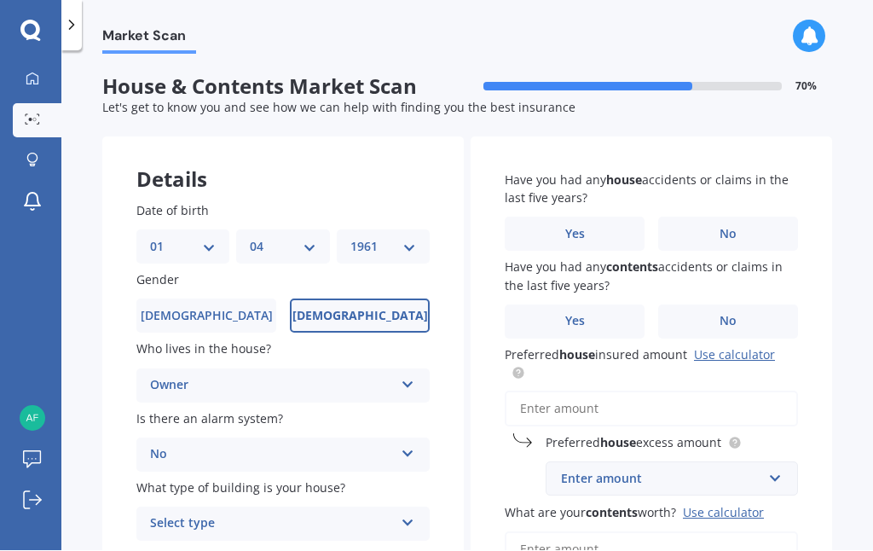
click at [409, 463] on div "No Yes, monitored Yes, not monitored No" at bounding box center [282, 455] width 293 height 34
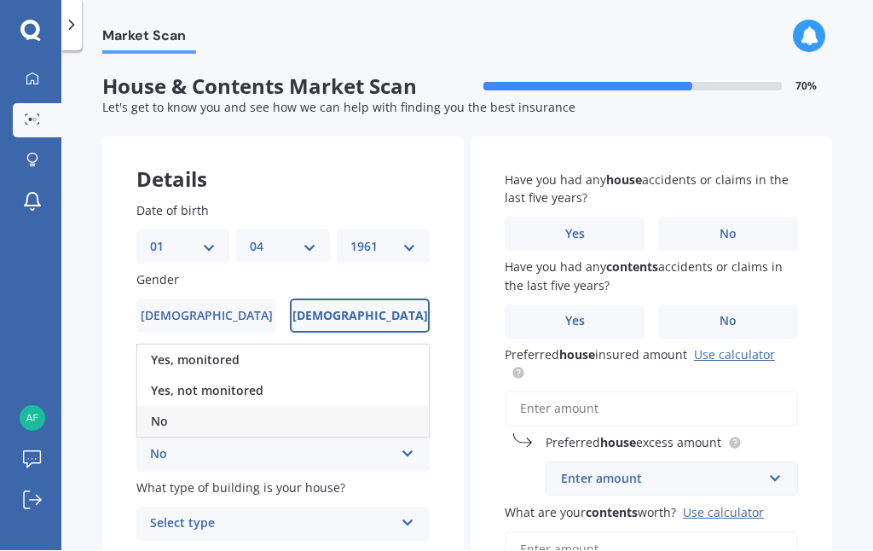
click at [406, 446] on icon at bounding box center [408, 451] width 14 height 12
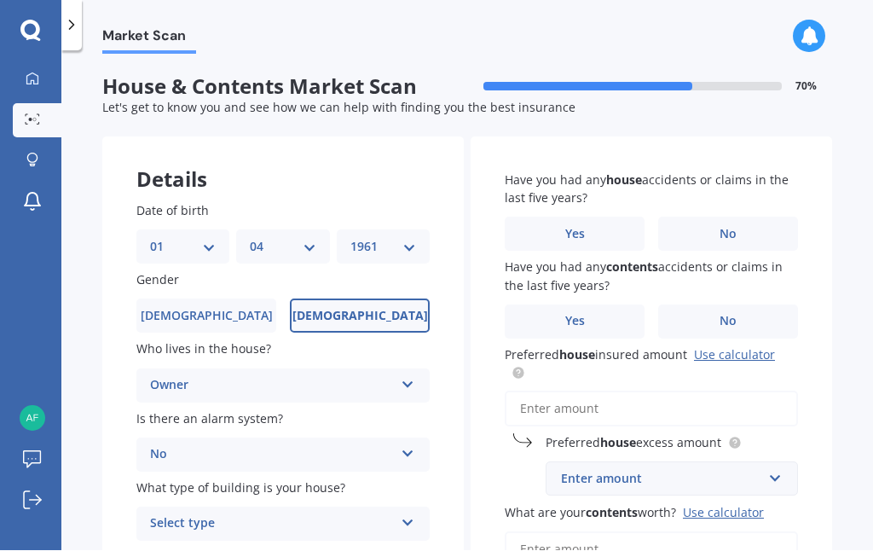
click at [407, 448] on icon at bounding box center [408, 451] width 14 height 12
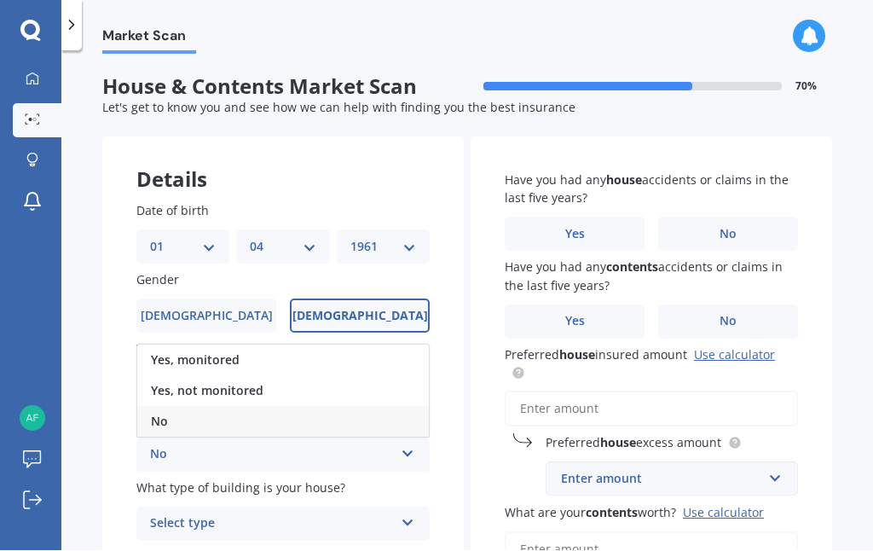
click at [278, 384] on div "Yes, not monitored" at bounding box center [283, 391] width 292 height 31
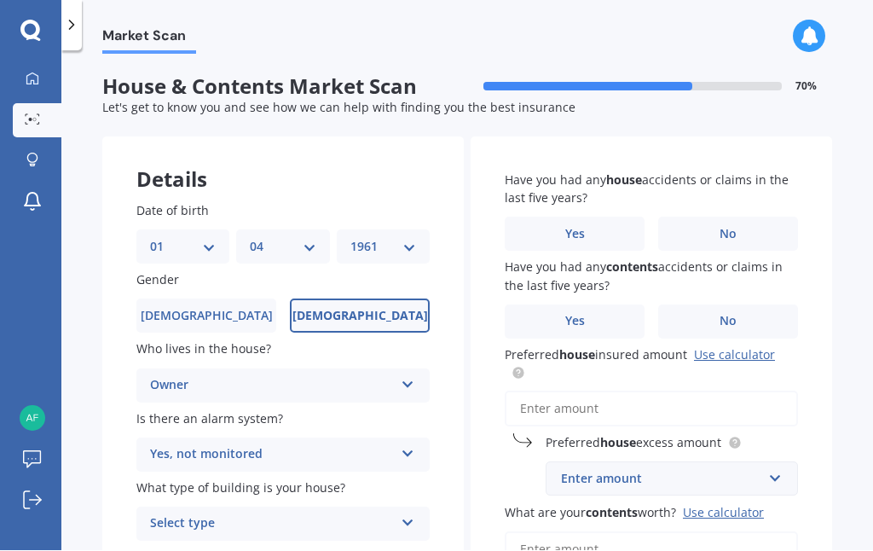
click at [409, 517] on icon at bounding box center [408, 520] width 14 height 12
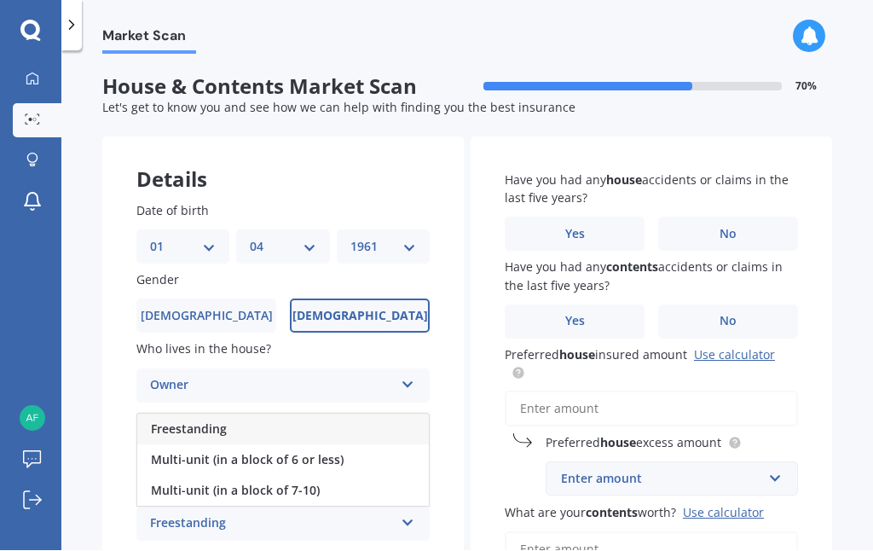
click at [264, 424] on div "Freestanding" at bounding box center [283, 429] width 292 height 31
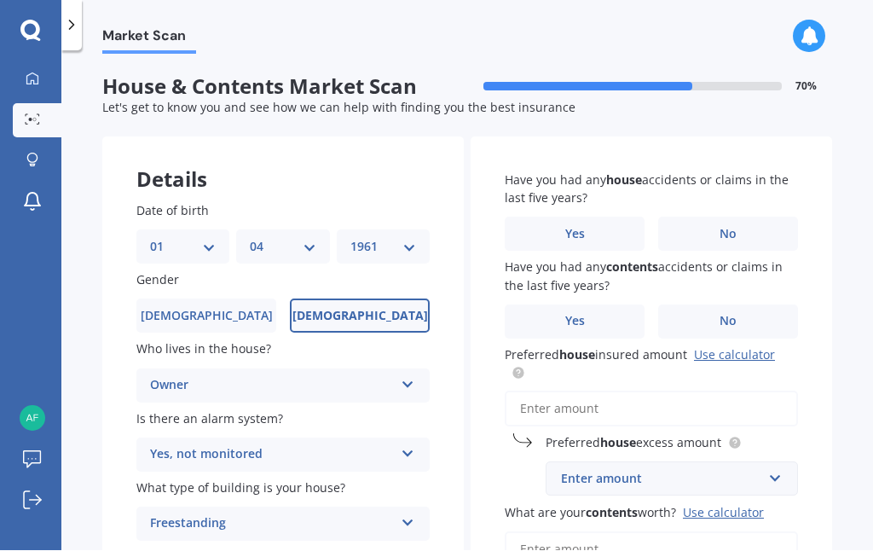
click at [731, 234] on span "No" at bounding box center [727, 235] width 17 height 14
click at [0, 0] on input "No" at bounding box center [0, 0] width 0 height 0
click at [599, 318] on label "Yes" at bounding box center [575, 322] width 140 height 34
click at [0, 0] on input "Yes" at bounding box center [0, 0] width 0 height 0
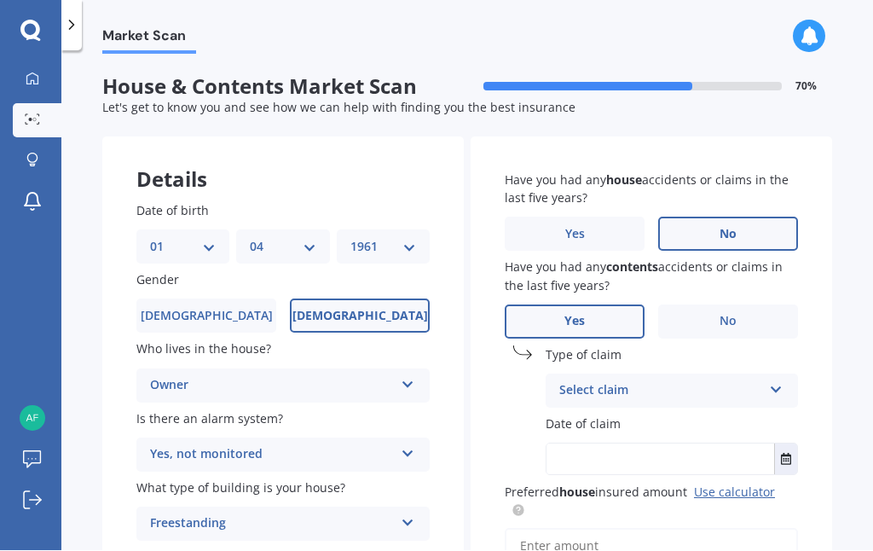
click at [773, 386] on icon at bounding box center [776, 387] width 14 height 12
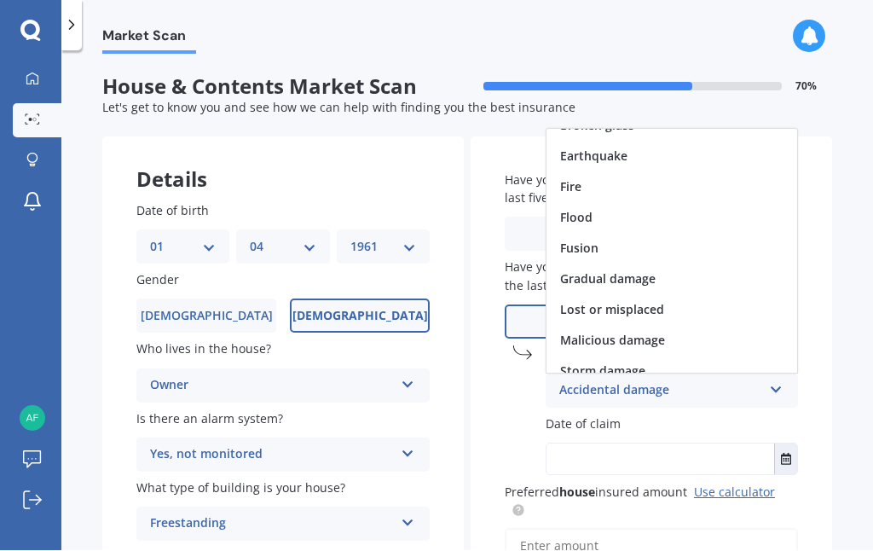
scroll to position [59, 0]
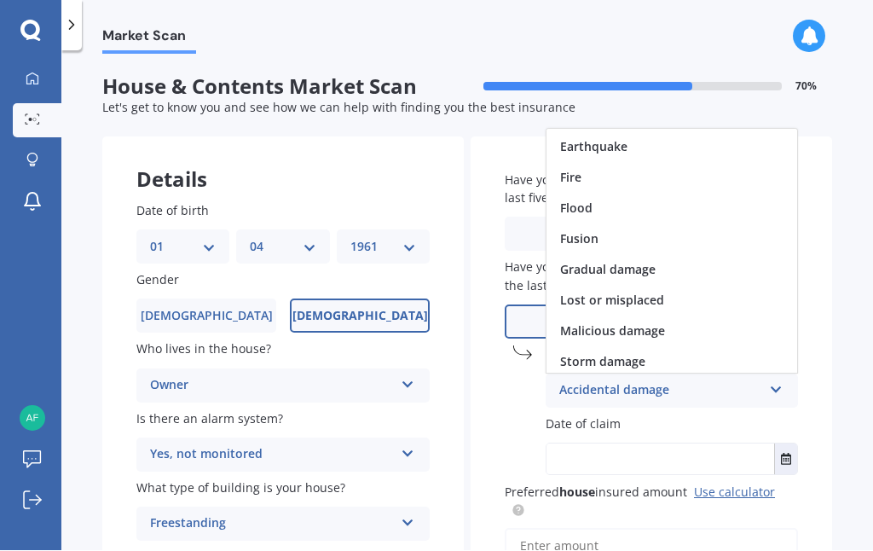
click at [649, 297] on span "Lost or misplaced" at bounding box center [612, 300] width 104 height 16
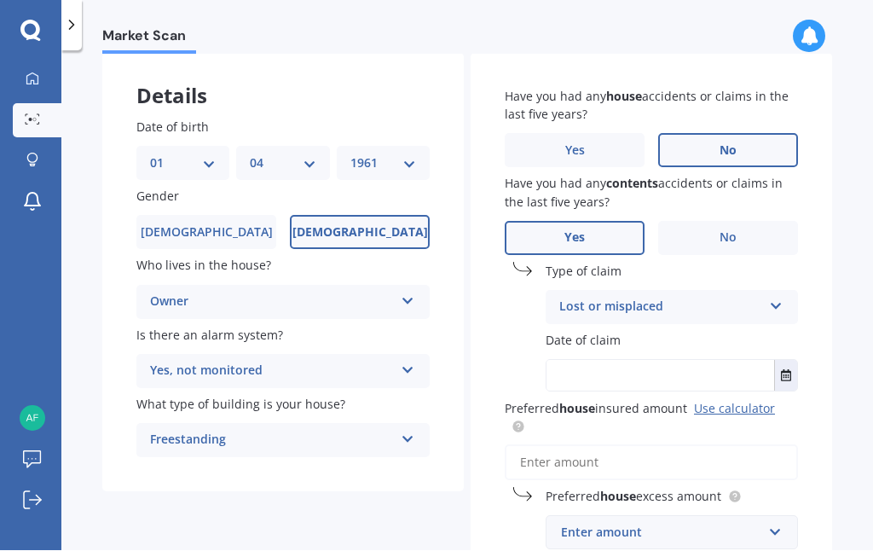
scroll to position [84, 0]
click at [779, 373] on button "Select date" at bounding box center [785, 376] width 23 height 31
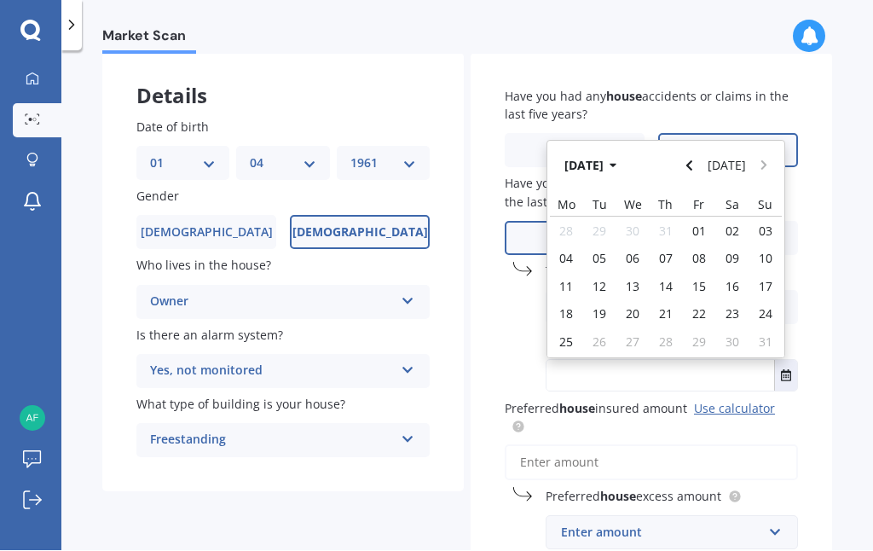
click at [693, 160] on icon "Navigate back" at bounding box center [689, 166] width 8 height 12
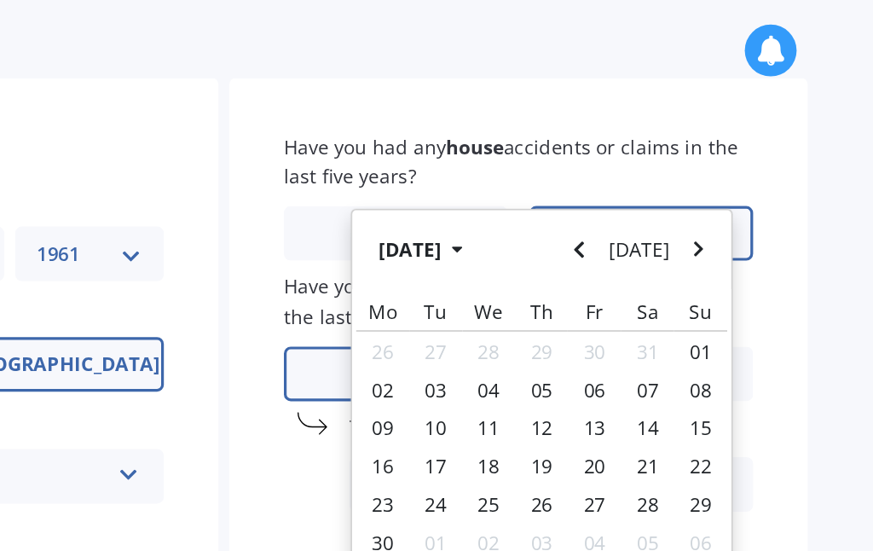
click at [679, 149] on button "Navigate back" at bounding box center [690, 161] width 22 height 31
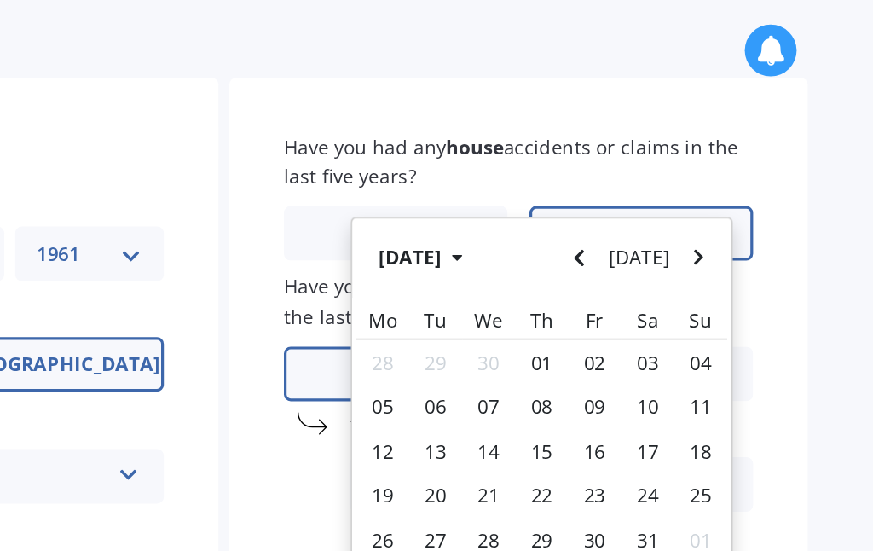
click at [693, 160] on icon "Navigate back" at bounding box center [689, 166] width 8 height 12
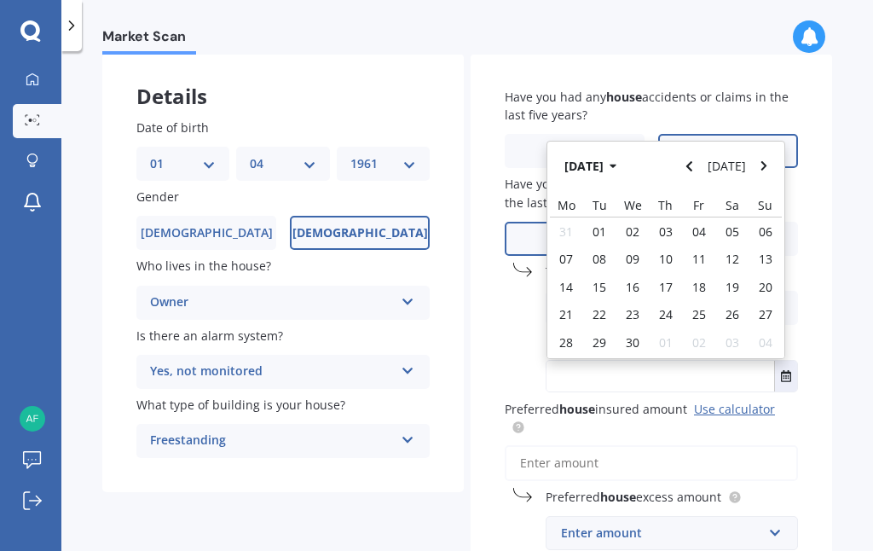
click at [691, 160] on icon "Navigate back" at bounding box center [689, 166] width 8 height 12
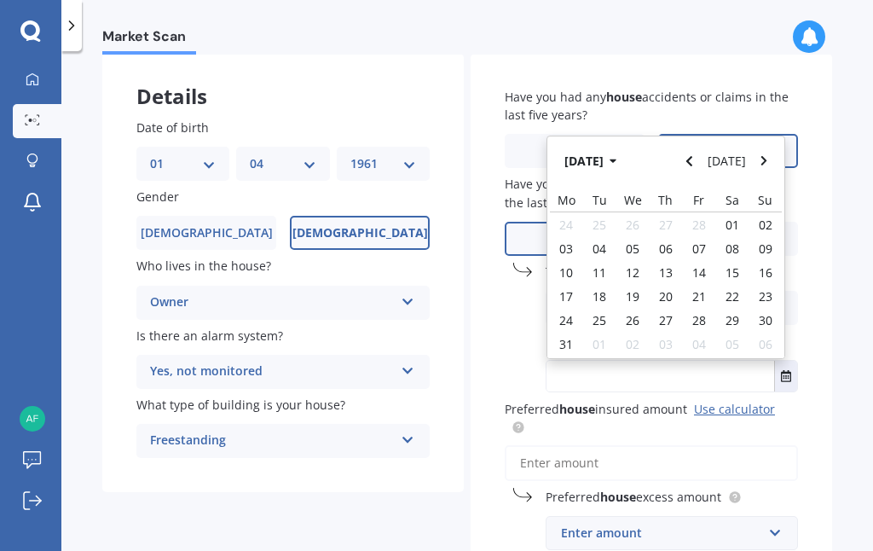
click at [637, 265] on span "12" at bounding box center [633, 272] width 14 height 16
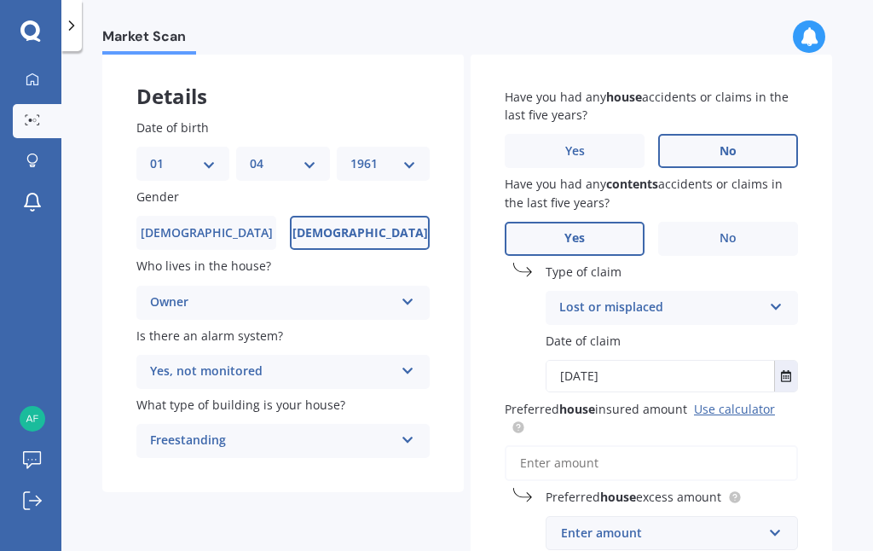
type input "[DATE]"
type input "2025-03-12"
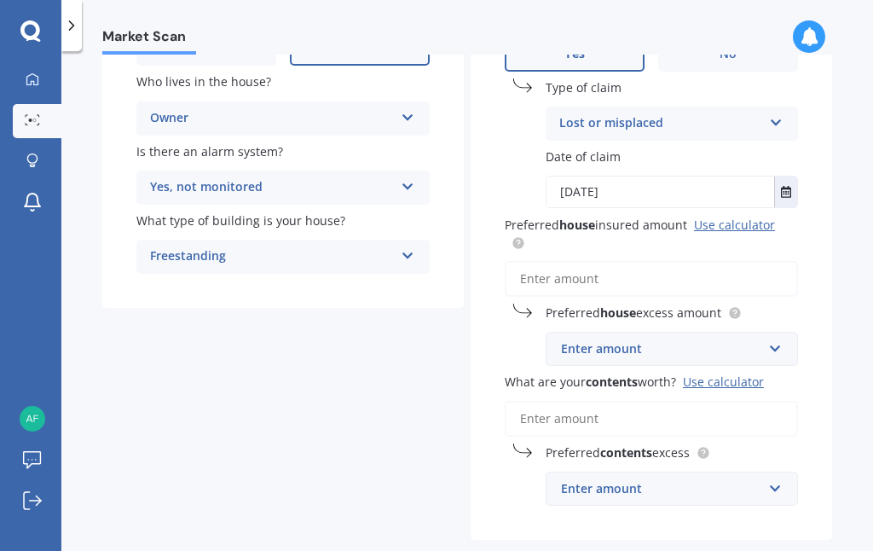
scroll to position [269, 0]
click at [580, 263] on input "Preferred house insured amount Use calculator" at bounding box center [651, 278] width 293 height 36
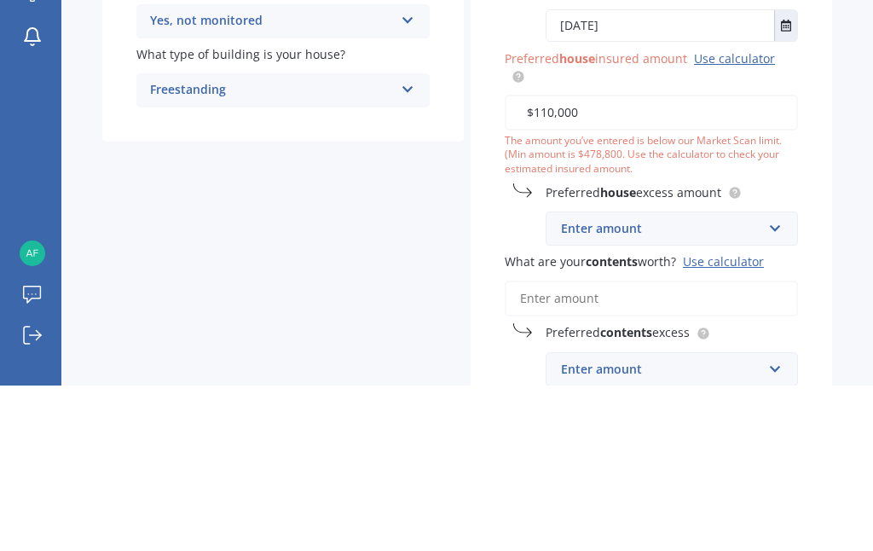
type input "$1,100,000"
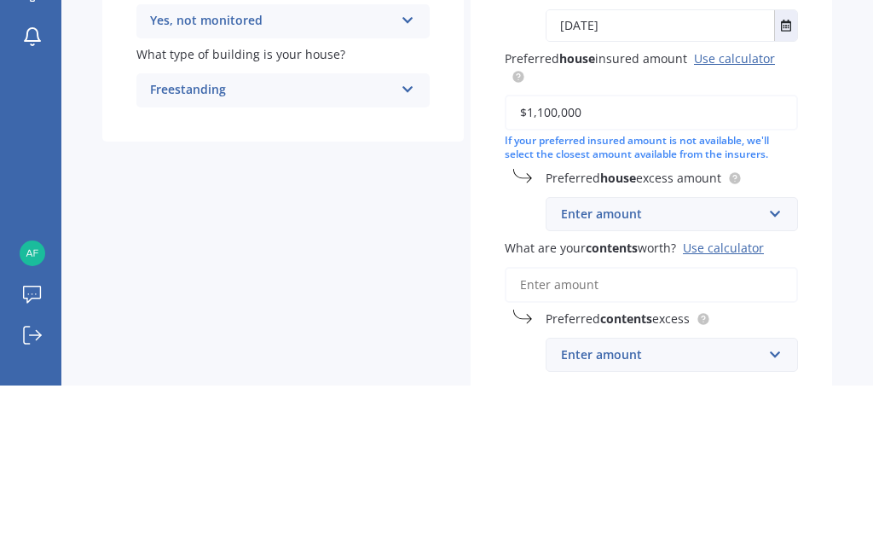
click at [841, 148] on div "Market Scan House & Contents Market Scan 70 % Let's get to know you and see how…" at bounding box center [467, 305] width 812 height 500
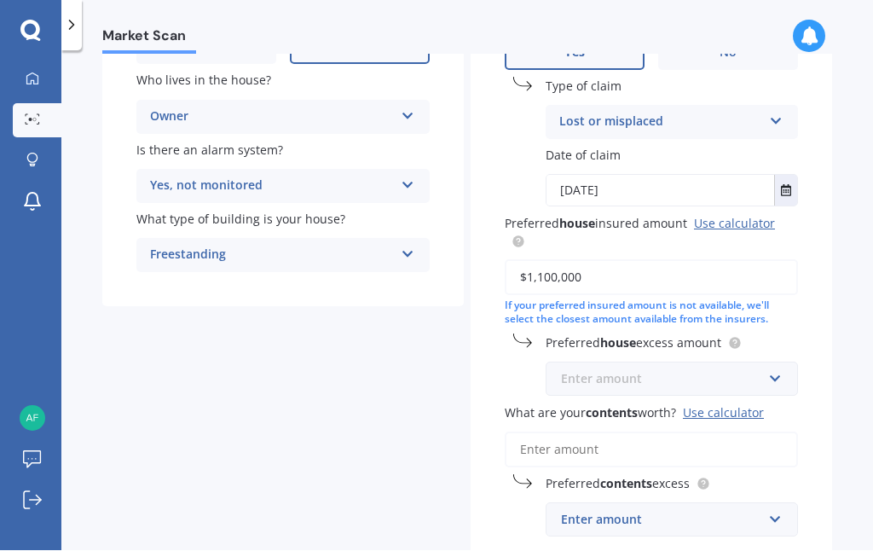
click at [772, 363] on input "text" at bounding box center [665, 379] width 237 height 32
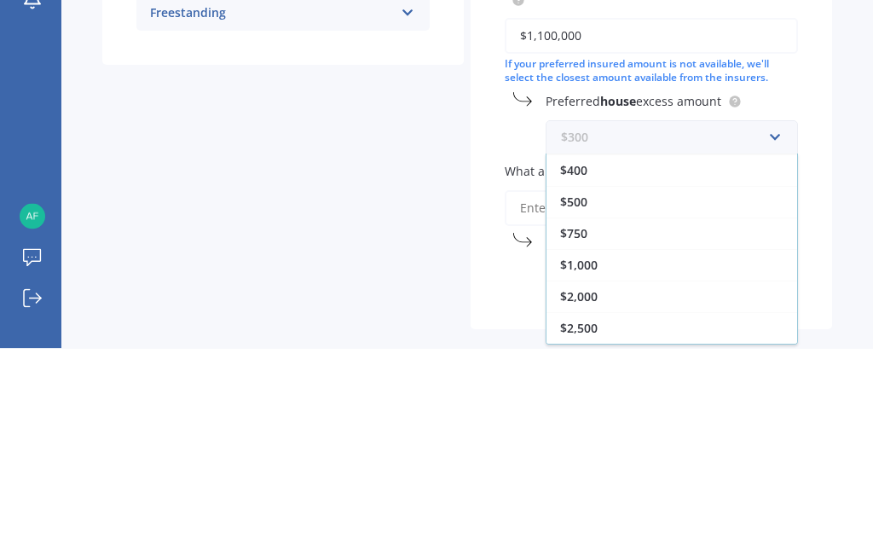
scroll to position [31, 0]
click at [590, 459] on span "$1,000" at bounding box center [579, 467] width 38 height 16
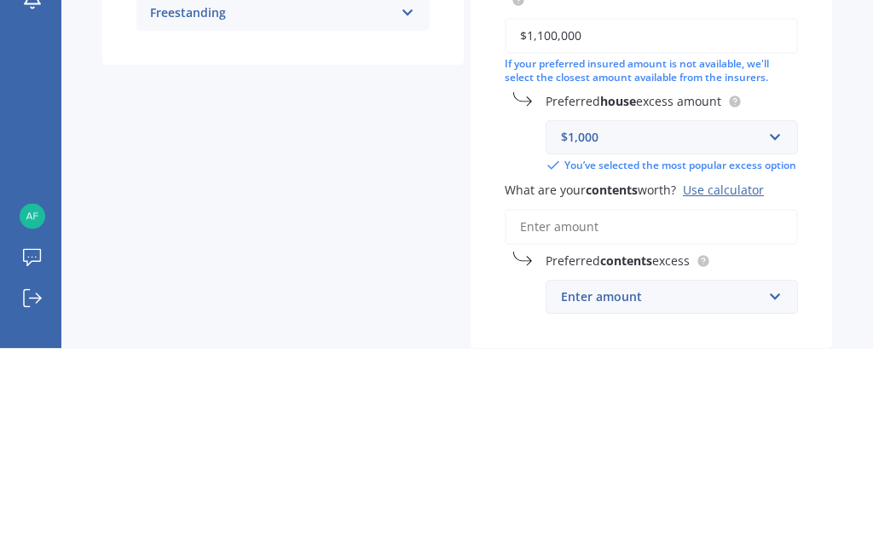
click at [338, 130] on div "Details Date of birth DD 01 02 03 04 05 06 07 08 09 10 11 12 13 14 15 16 17 18 …" at bounding box center [467, 217] width 730 height 774
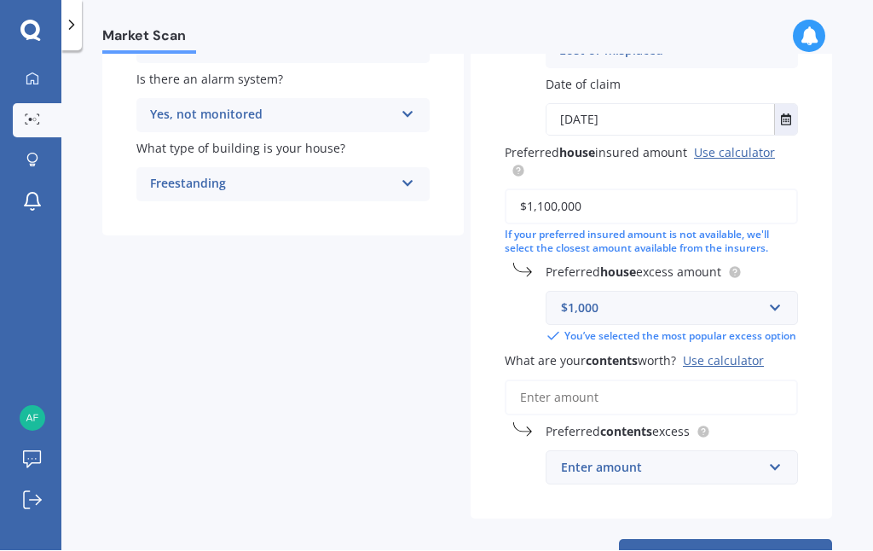
scroll to position [338, 0]
click at [723, 381] on input "What are your contents worth? Use calculator" at bounding box center [651, 399] width 293 height 36
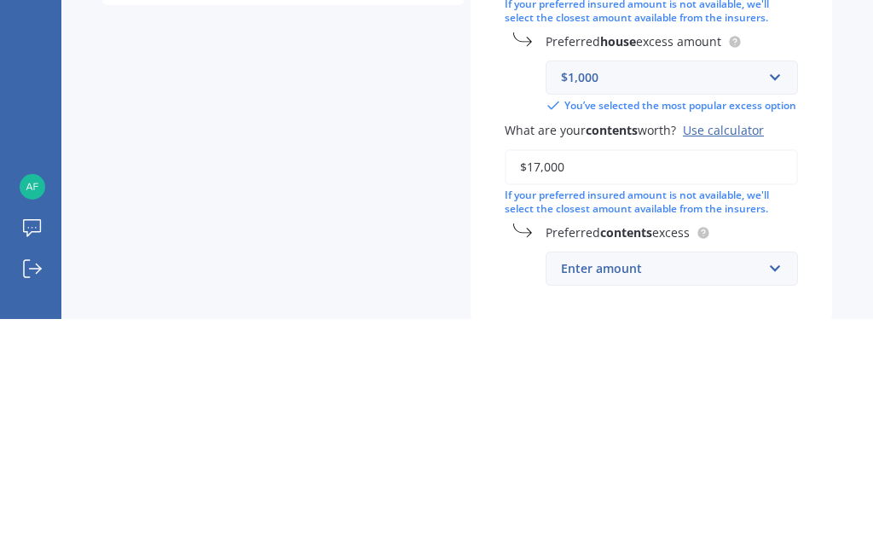
type input "$170,000"
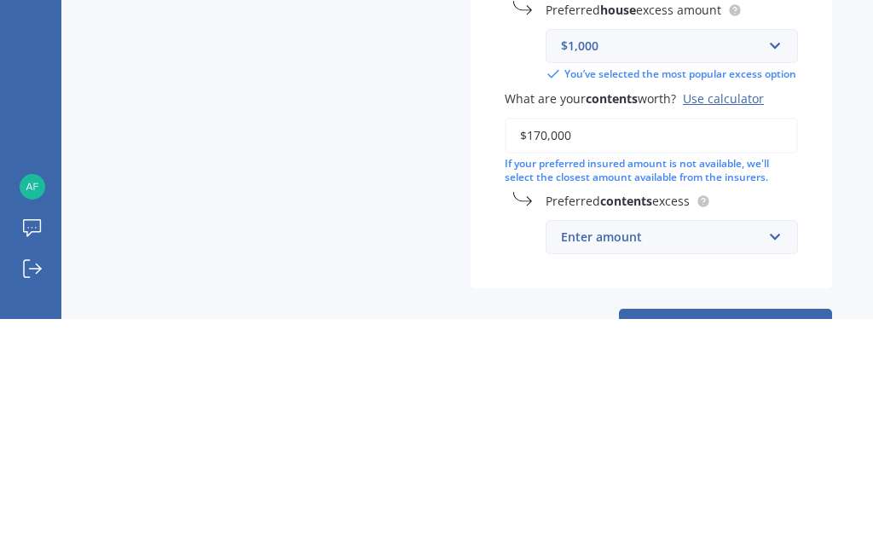
scroll to position [369, 0]
click at [765, 453] on input "text" at bounding box center [665, 469] width 237 height 32
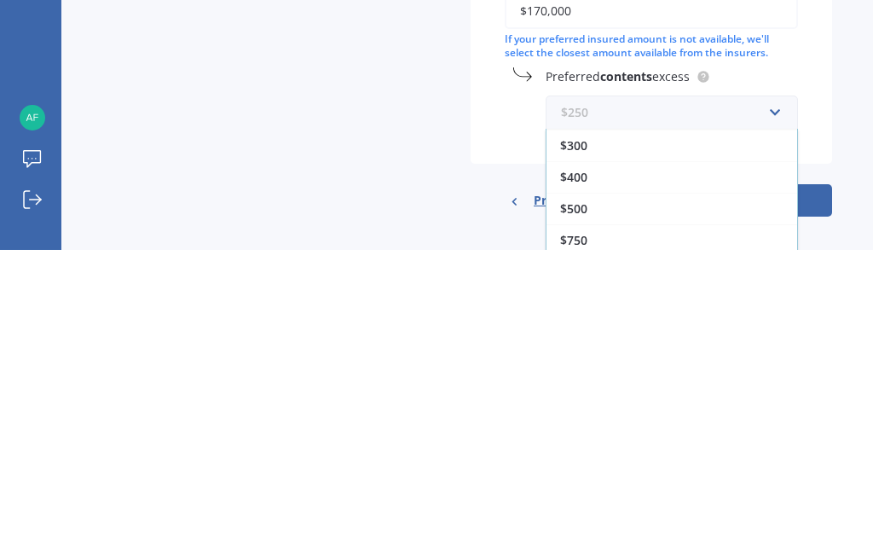
scroll to position [425, 0]
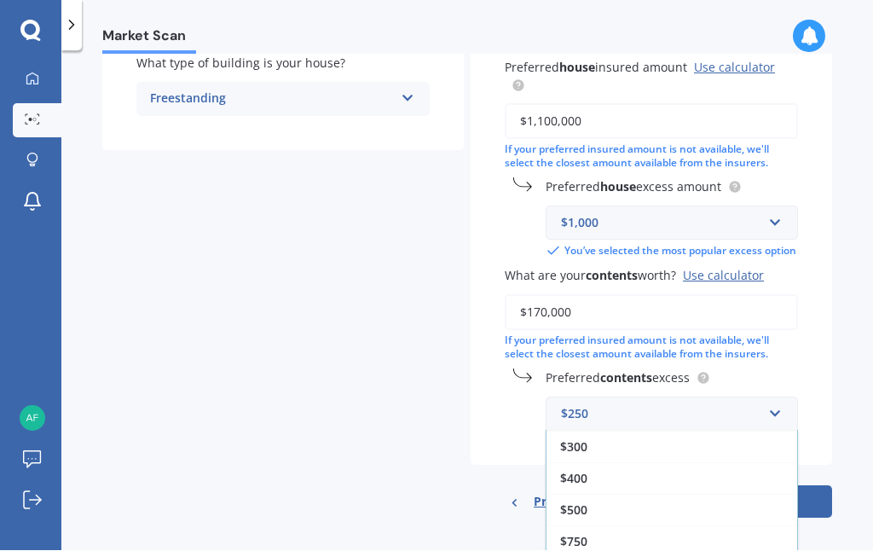
click at [590, 494] on div "$500" at bounding box center [671, 510] width 251 height 32
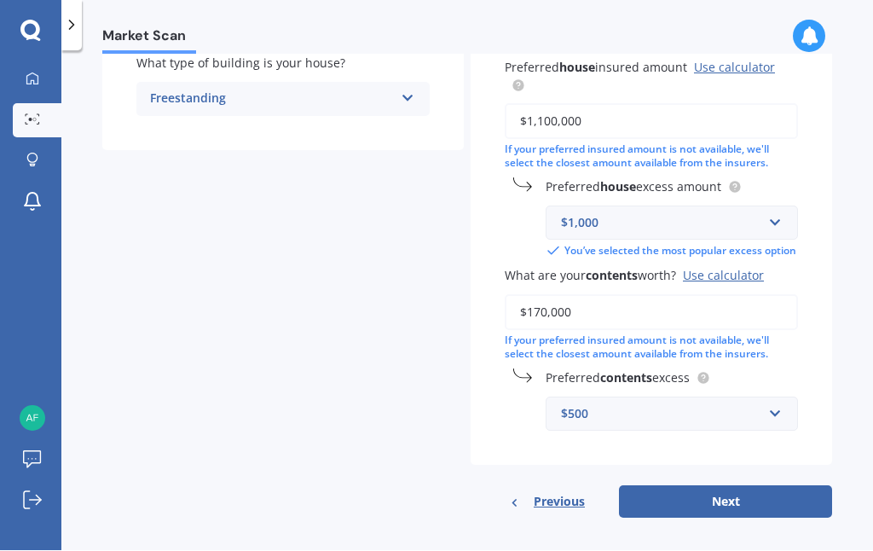
scroll to position [369, 0]
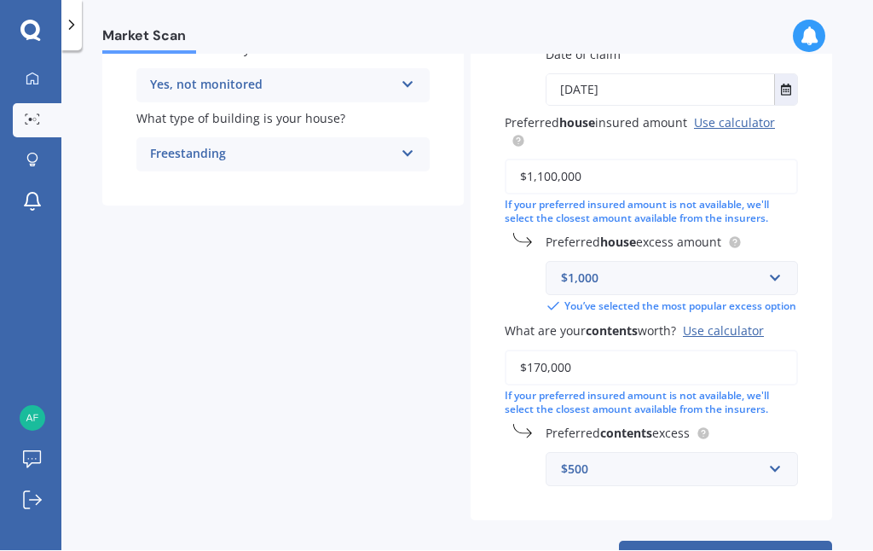
click at [734, 436] on div "Have you had any house accidents or claims in the last five years? Yes No Have …" at bounding box center [651, 145] width 361 height 754
click at [725, 541] on button "Next" at bounding box center [725, 557] width 213 height 32
select select "01"
select select "04"
select select "1961"
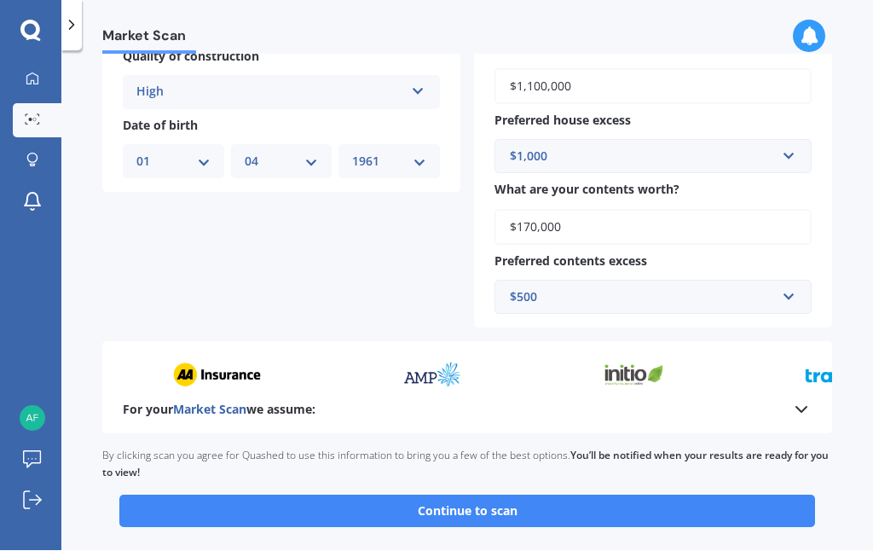
scroll to position [661, 0]
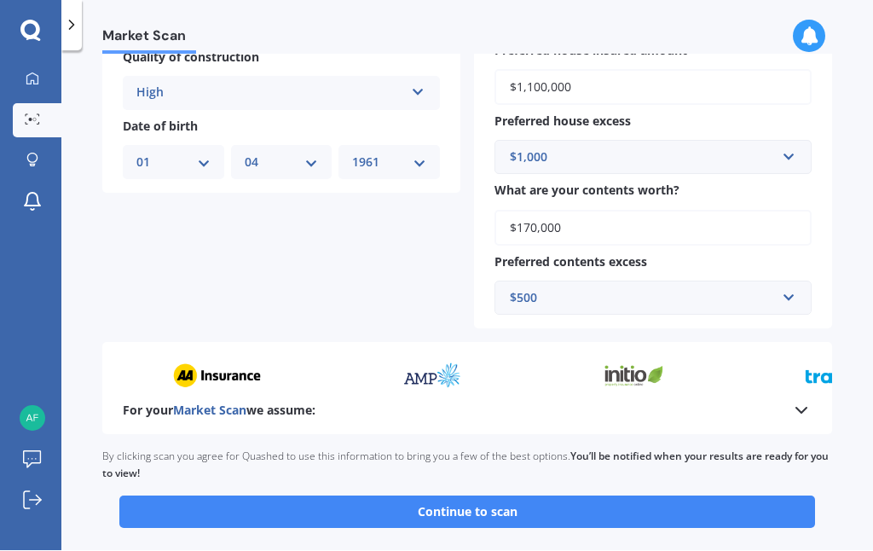
click at [528, 496] on button "Continue to scan" at bounding box center [467, 512] width 696 height 32
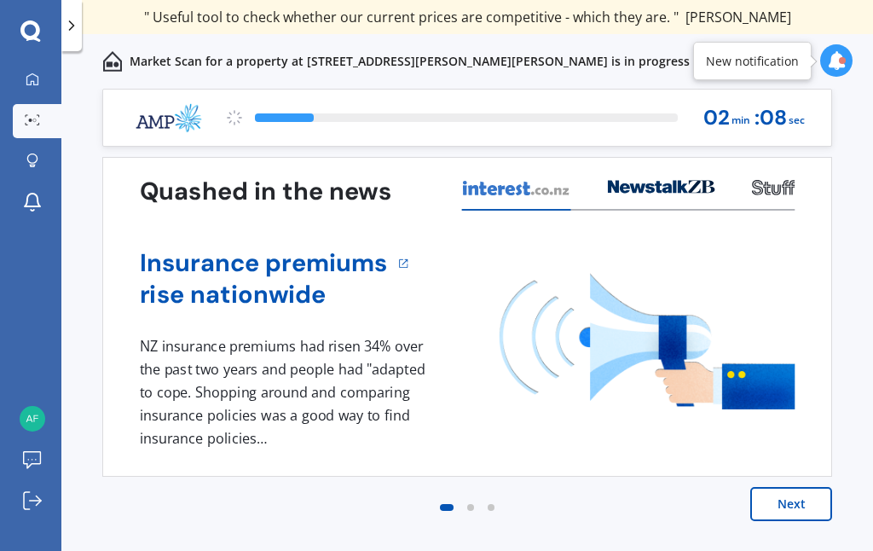
click at [791, 505] on button "Next" at bounding box center [791, 504] width 82 height 34
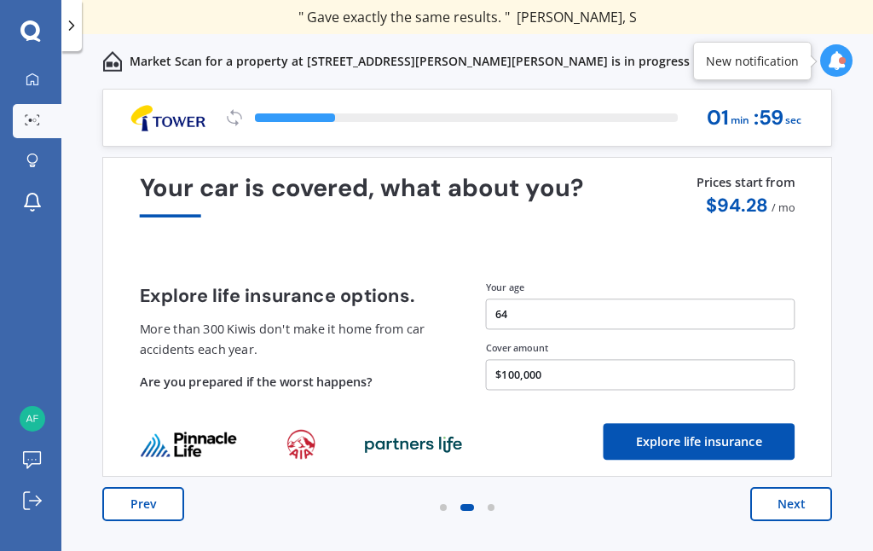
click at [804, 508] on button "Next" at bounding box center [791, 504] width 82 height 34
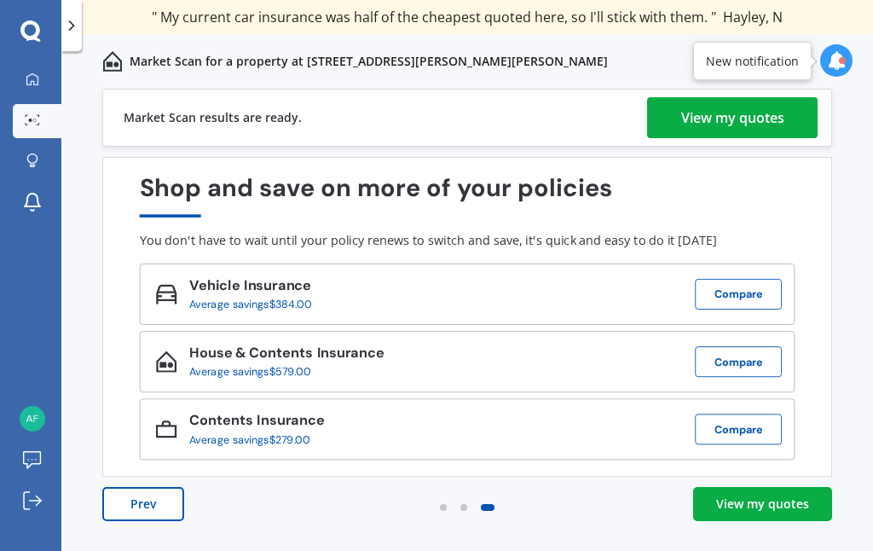
scroll to position [62, 0]
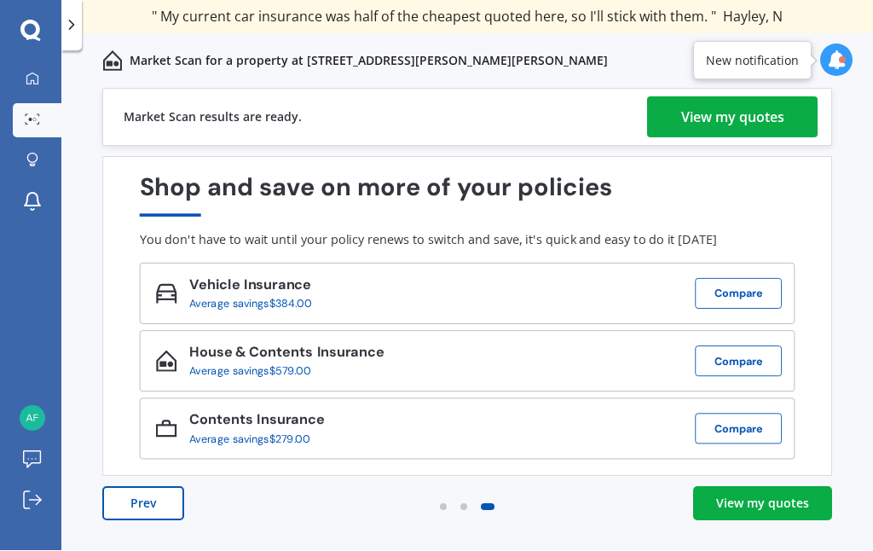
click at [768, 495] on div "View my quotes" at bounding box center [762, 503] width 93 height 17
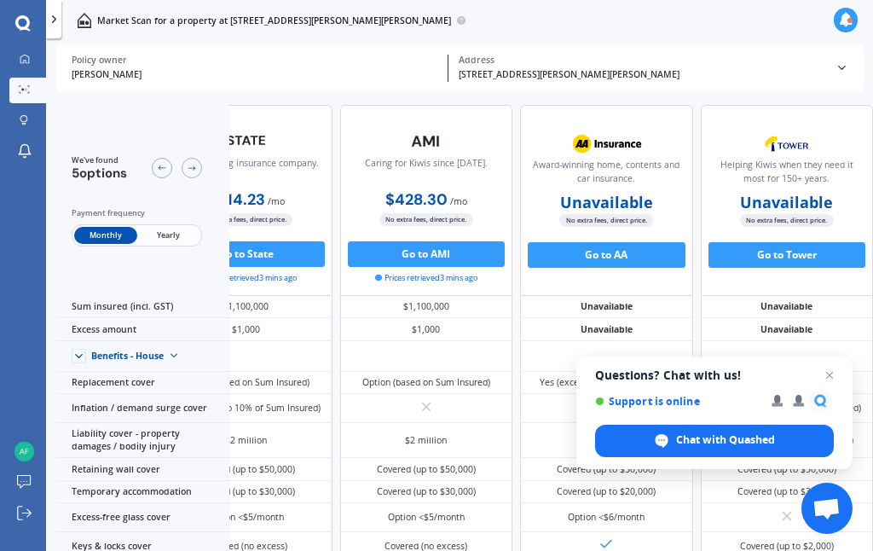
scroll to position [0, 332]
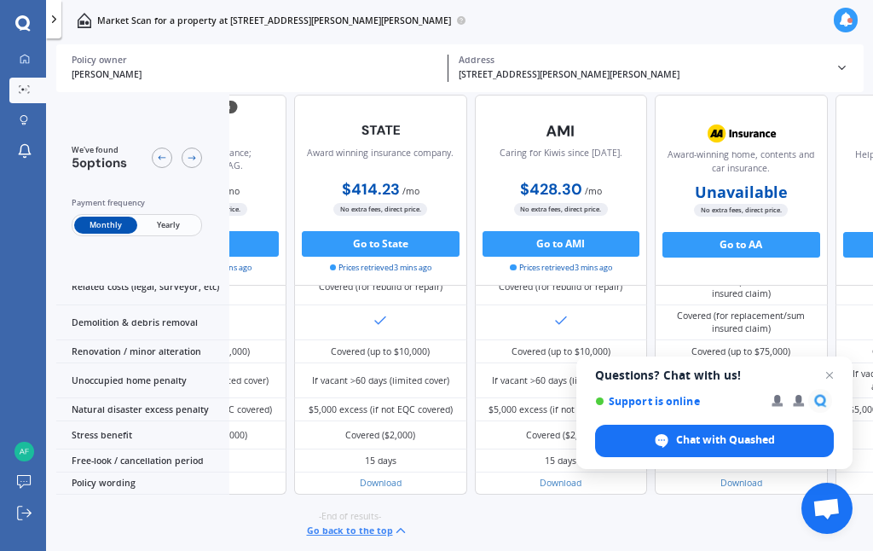
click at [831, 378] on span "Open chat" at bounding box center [829, 375] width 20 height 20
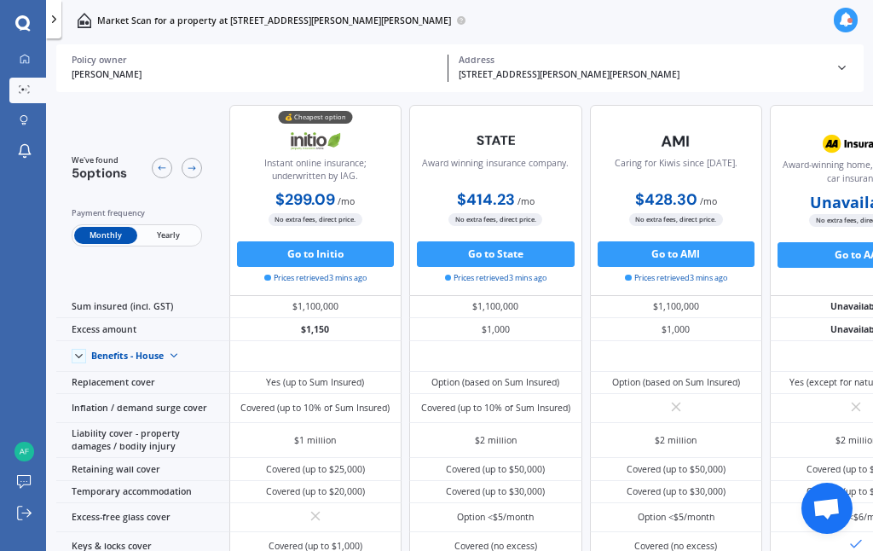
scroll to position [0, 0]
click at [163, 244] on span "Yearly" at bounding box center [168, 235] width 62 height 17
